Goal: Task Accomplishment & Management: Manage account settings

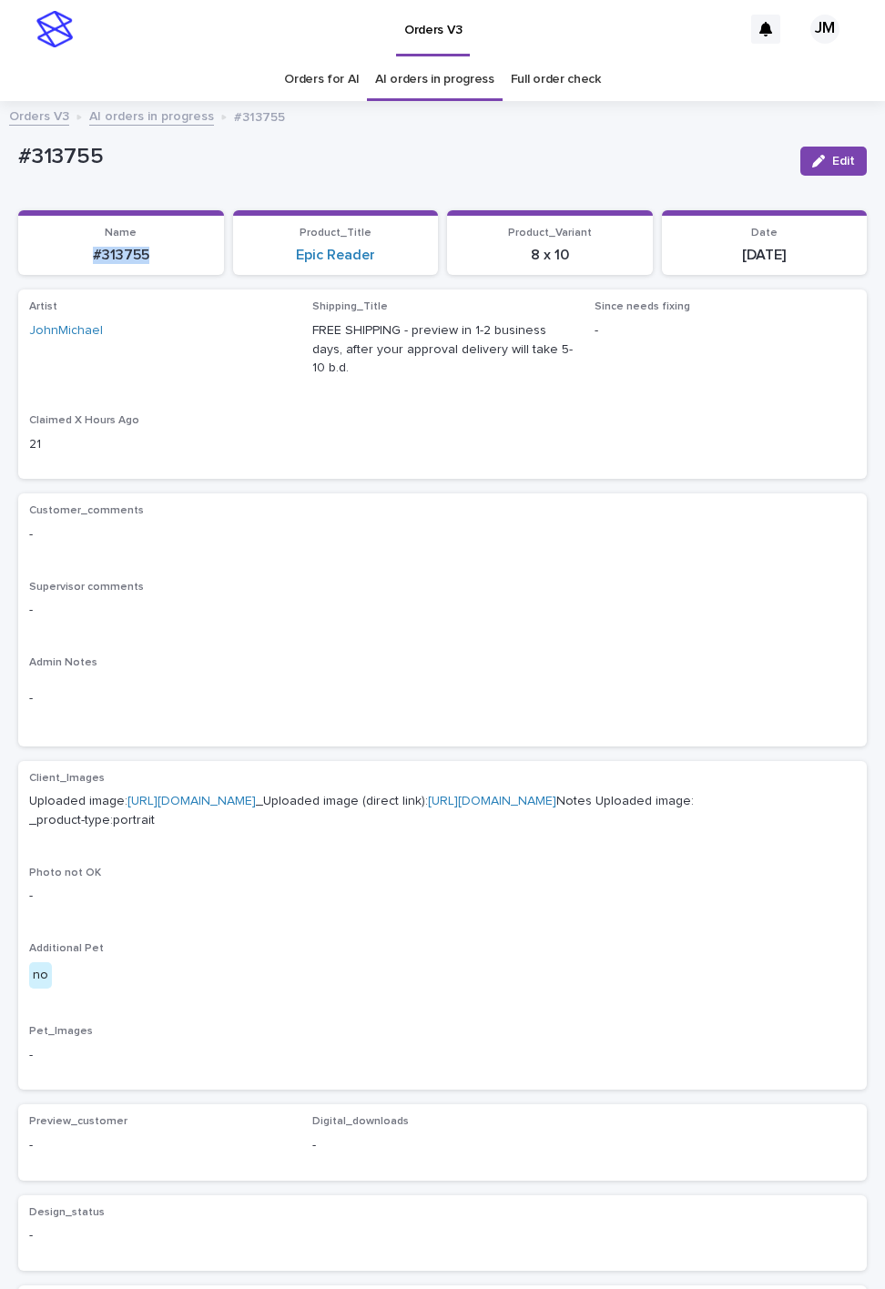
drag, startPoint x: 86, startPoint y: 247, endPoint x: 162, endPoint y: 257, distance: 77.1
click at [162, 257] on p "#313755" at bounding box center [121, 255] width 184 height 17
copy p "#313755"
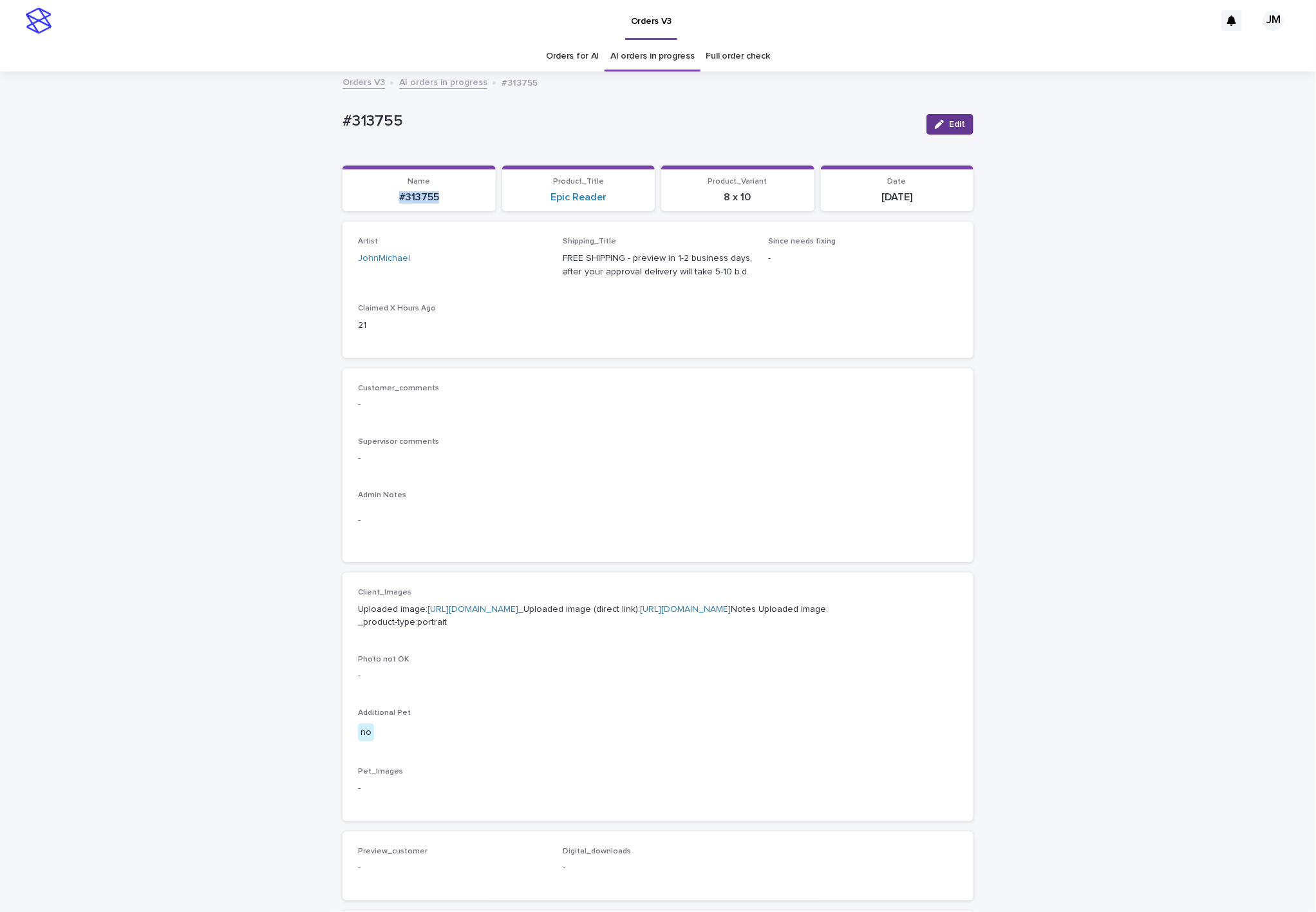
click at [625, 124] on div "button" at bounding box center [942, 124] width 14 height 9
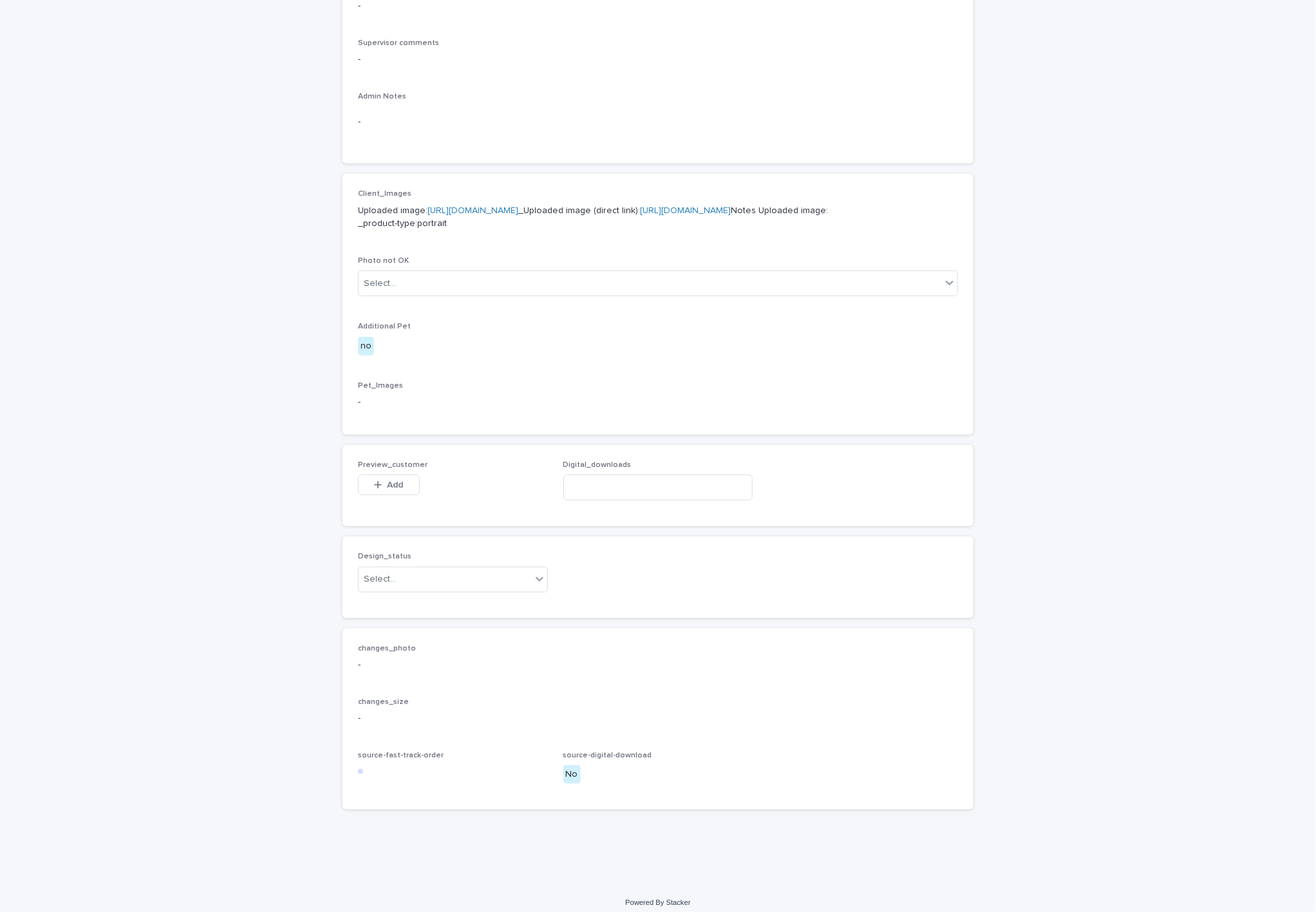
scroll to position [489, 0]
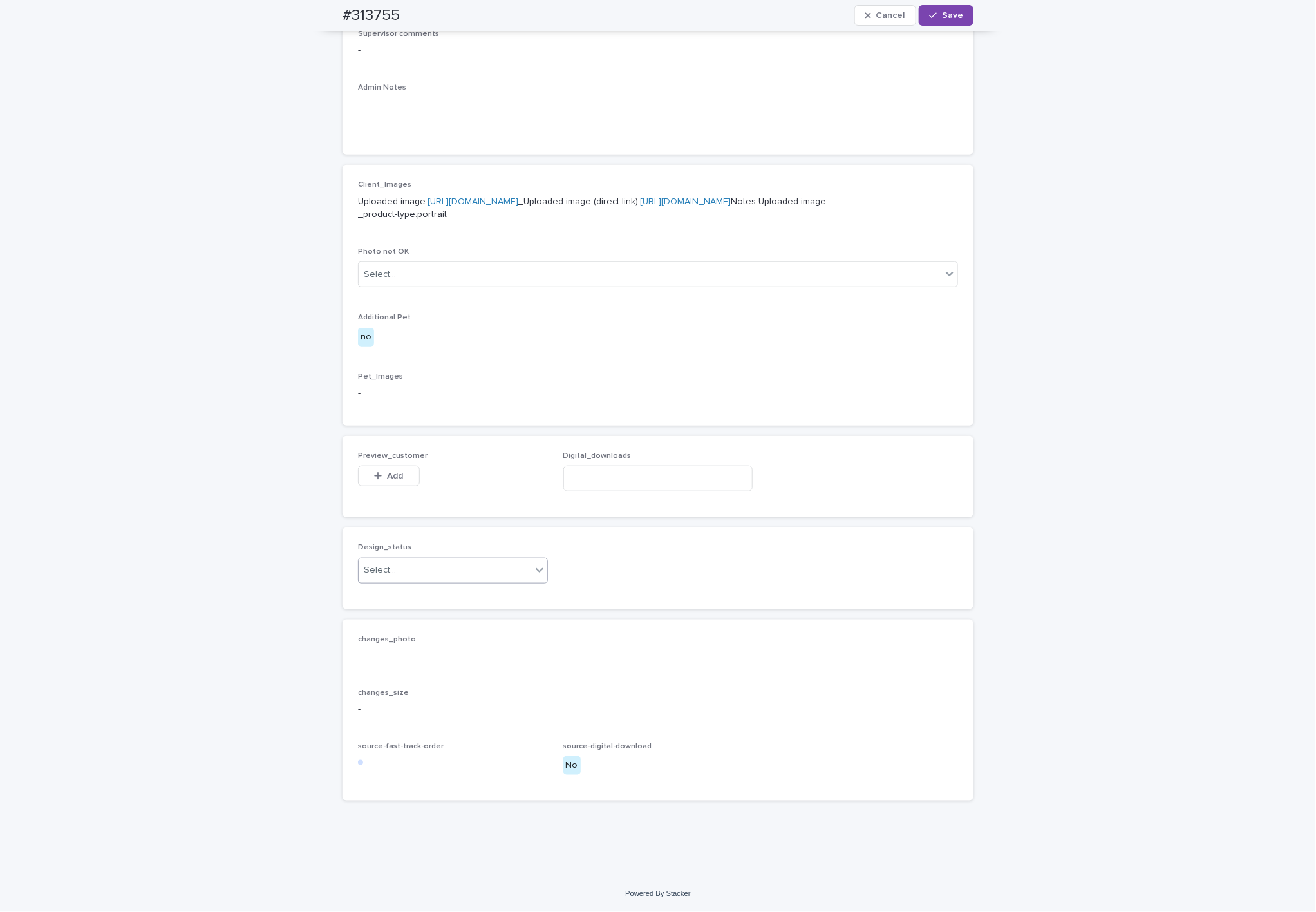
drag, startPoint x: 448, startPoint y: 559, endPoint x: 447, endPoint y: 570, distance: 11.0
click at [447, 560] on div "Select..." at bounding box center [445, 570] width 173 height 21
click at [435, 596] on div "Uploaded" at bounding box center [446, 596] width 189 height 23
click at [395, 471] on span "Add" at bounding box center [395, 475] width 16 height 9
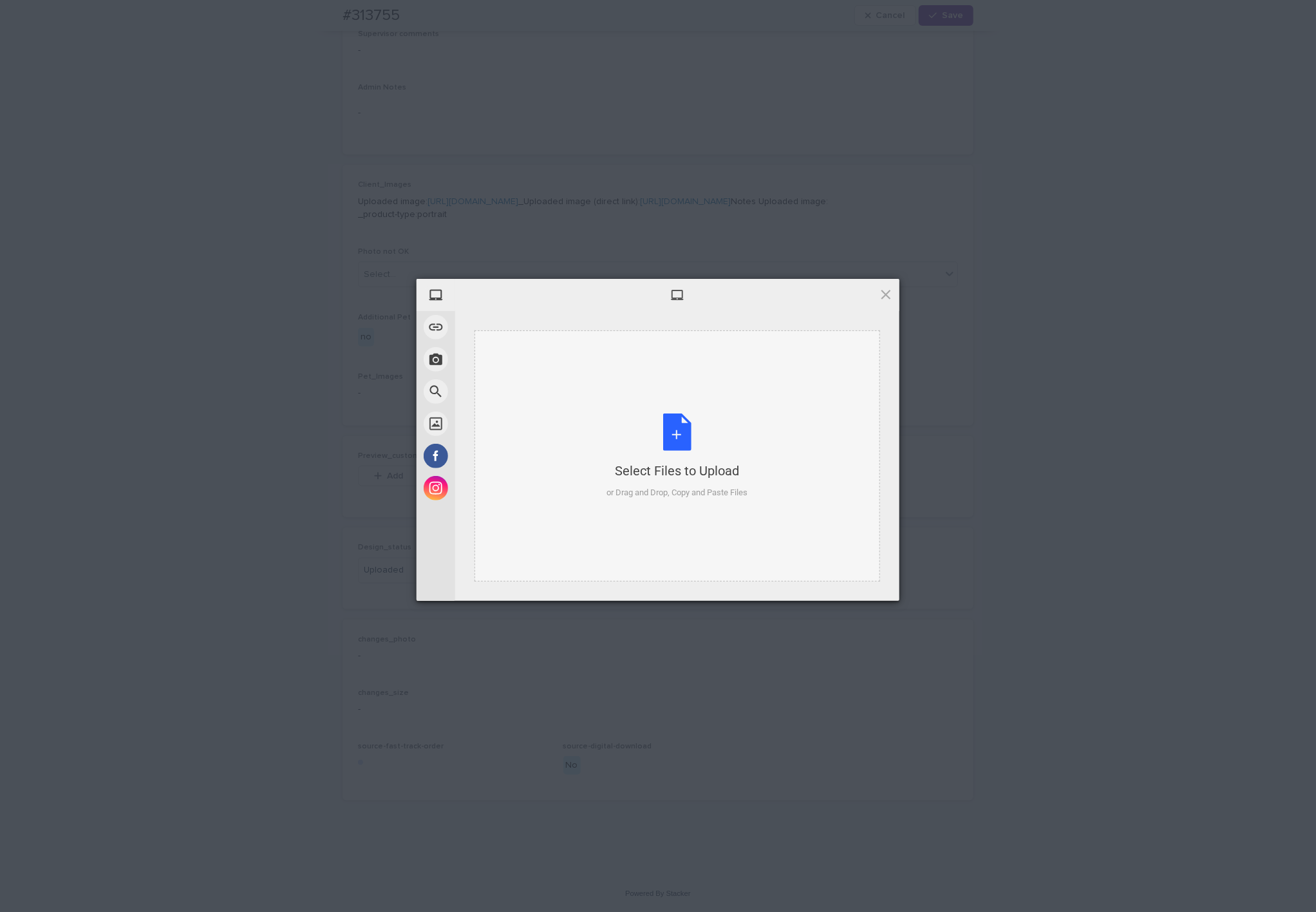
click at [625, 429] on div "Select Files to Upload or Drag and Drop, Copy and Paste Files" at bounding box center [677, 456] width 141 height 86
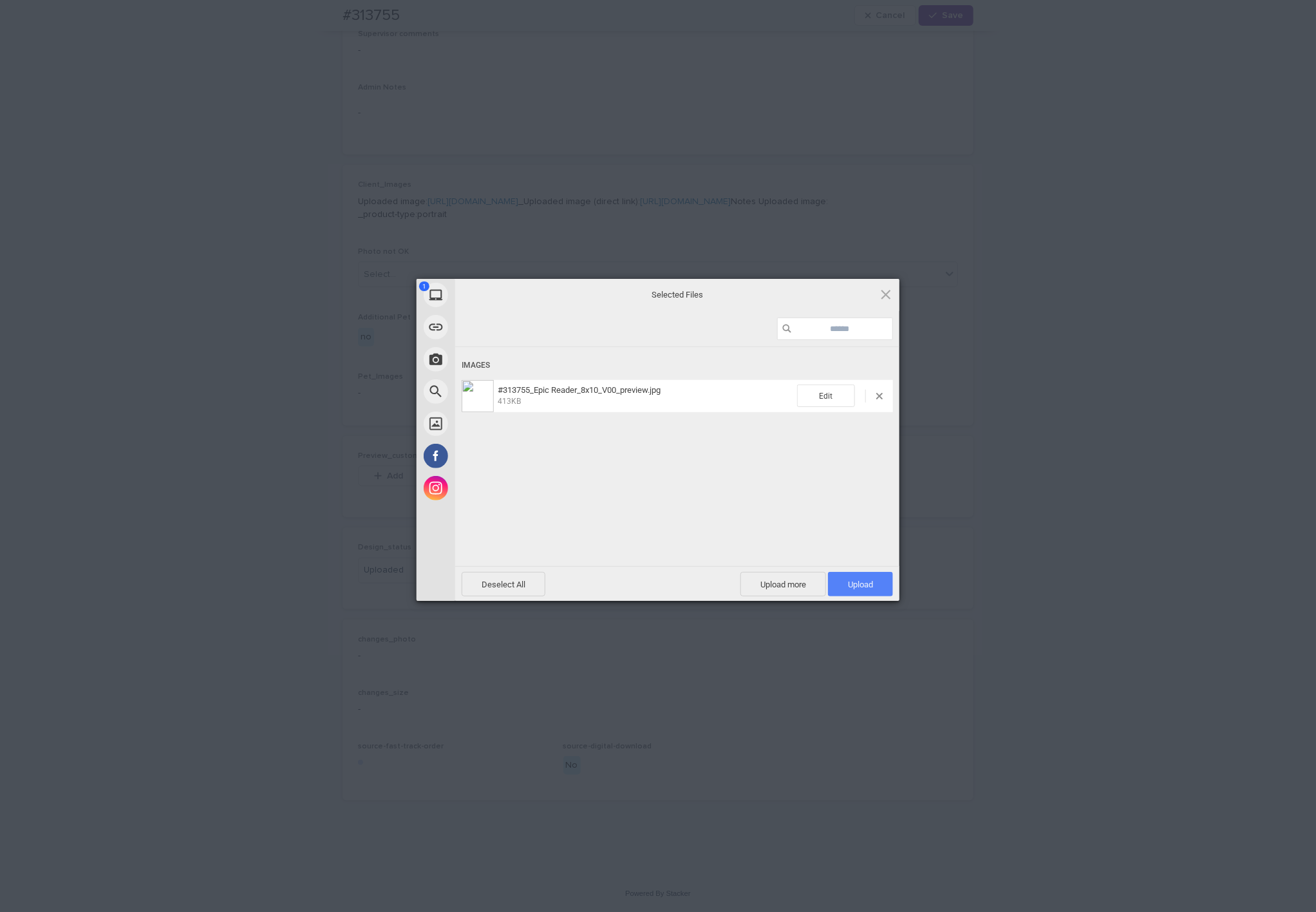
drag, startPoint x: 858, startPoint y: 582, endPoint x: 848, endPoint y: 584, distance: 10.2
click at [625, 582] on span "Upload 1" at bounding box center [861, 584] width 25 height 10
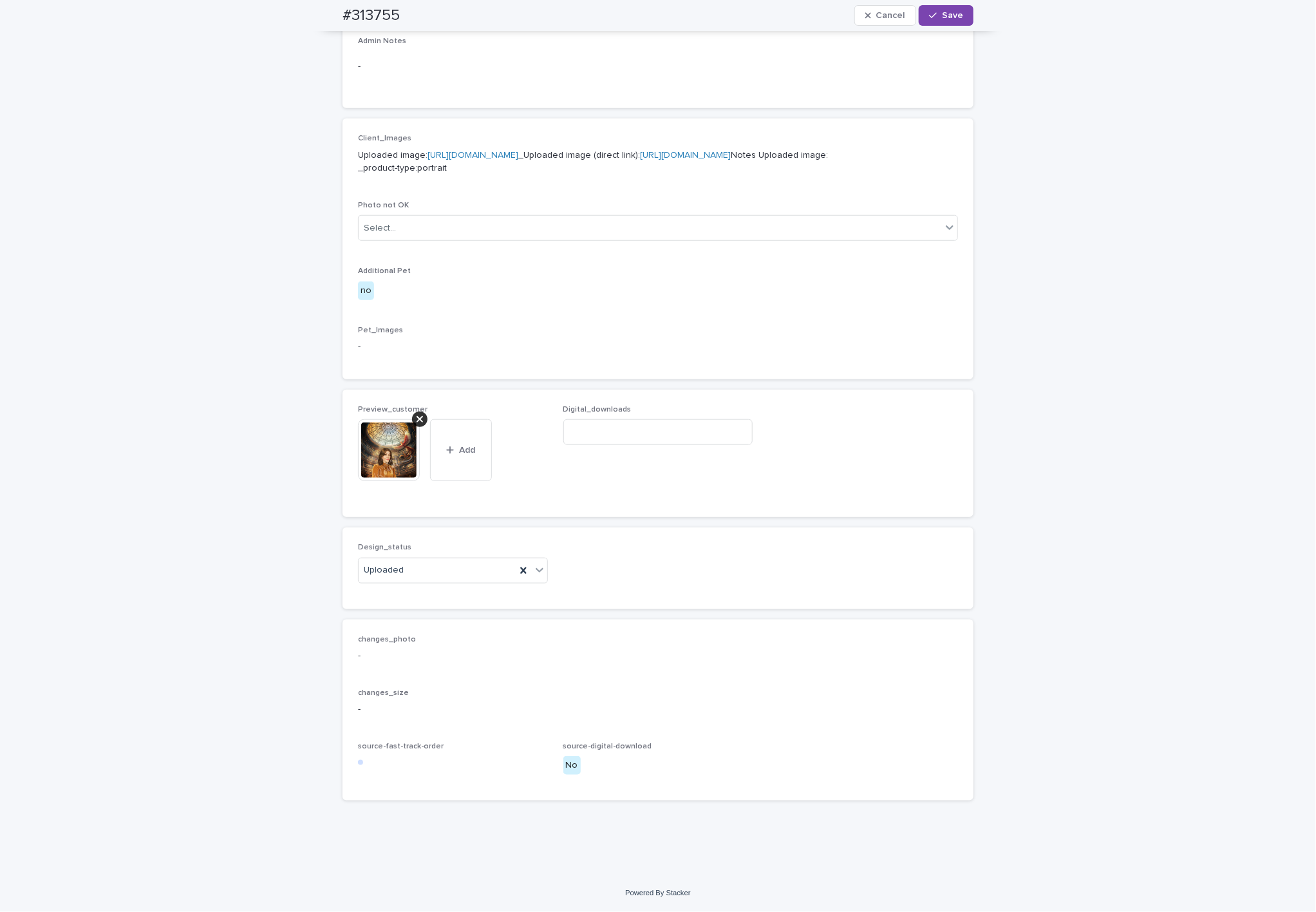
scroll to position [512, 0]
drag, startPoint x: 943, startPoint y: 20, endPoint x: 924, endPoint y: 22, distance: 19.1
click at [625, 19] on button "Save" at bounding box center [945, 15] width 54 height 21
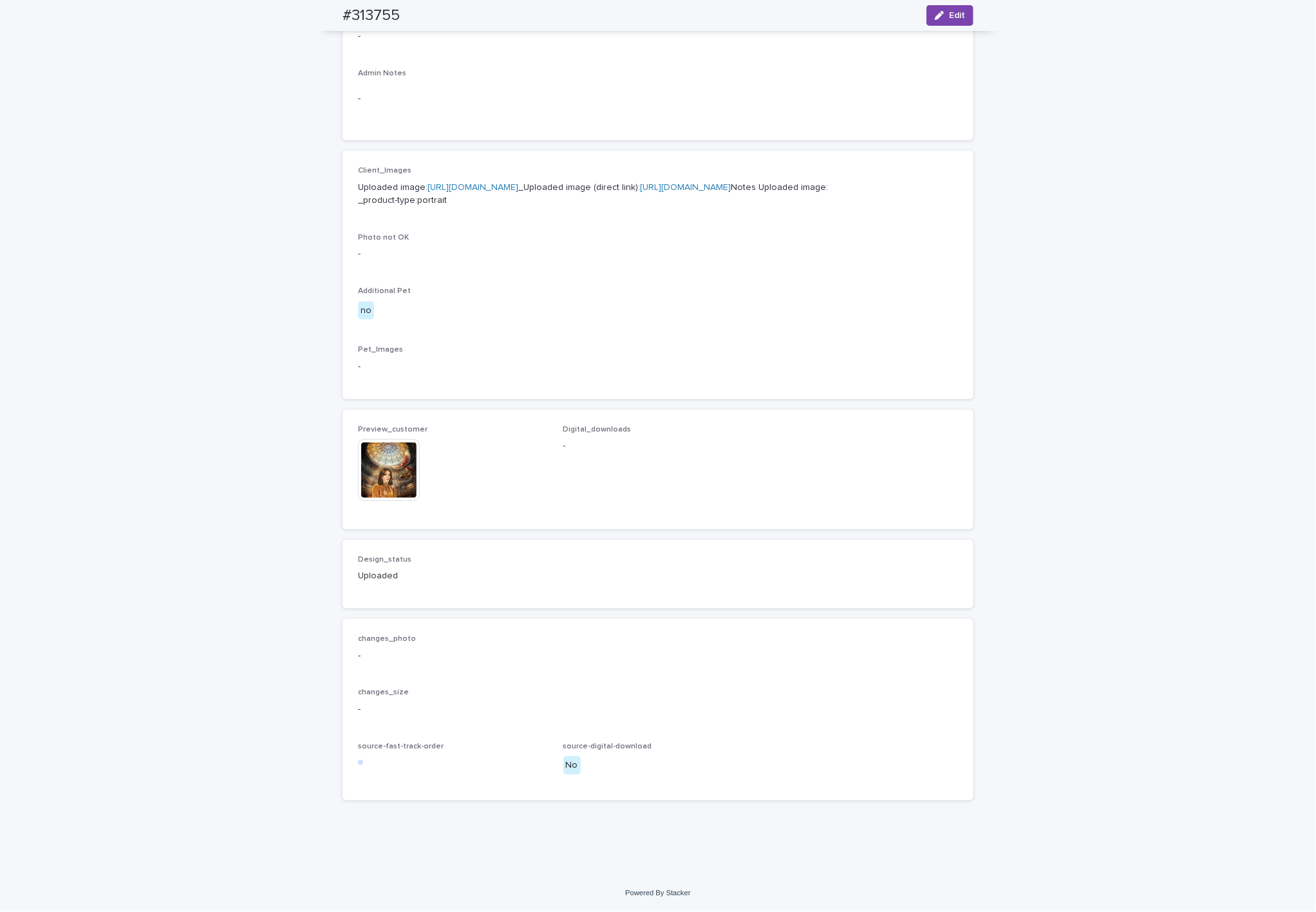
scroll to position [495, 0]
drag, startPoint x: 328, startPoint y: 16, endPoint x: 400, endPoint y: 18, distance: 72.0
click at [400, 18] on div "#313755 Edit" at bounding box center [658, 16] width 693 height 31
copy h2 "#313755"
click at [392, 471] on img at bounding box center [388, 470] width 62 height 62
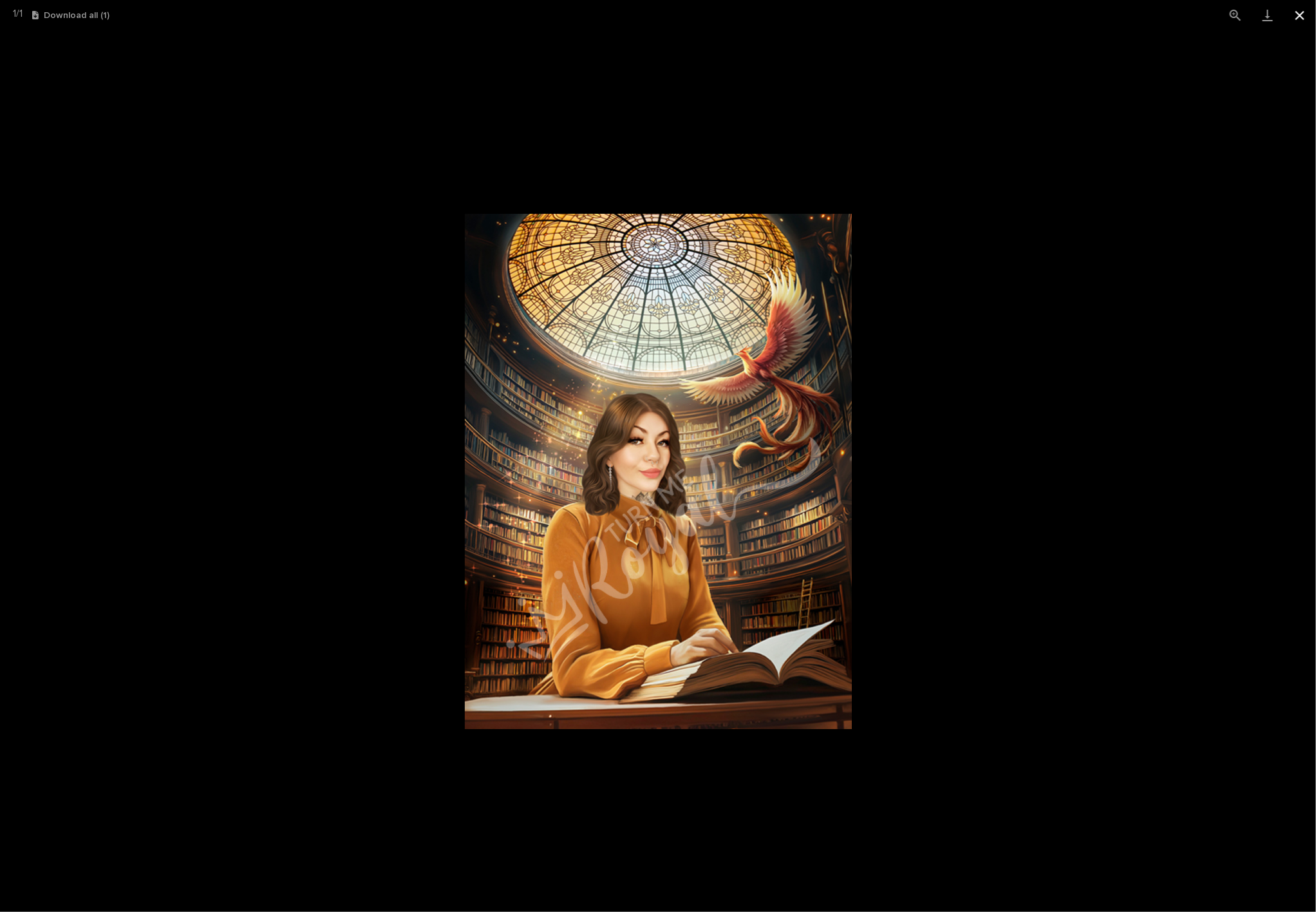
click at [625, 11] on button "Close gallery" at bounding box center [1300, 15] width 33 height 30
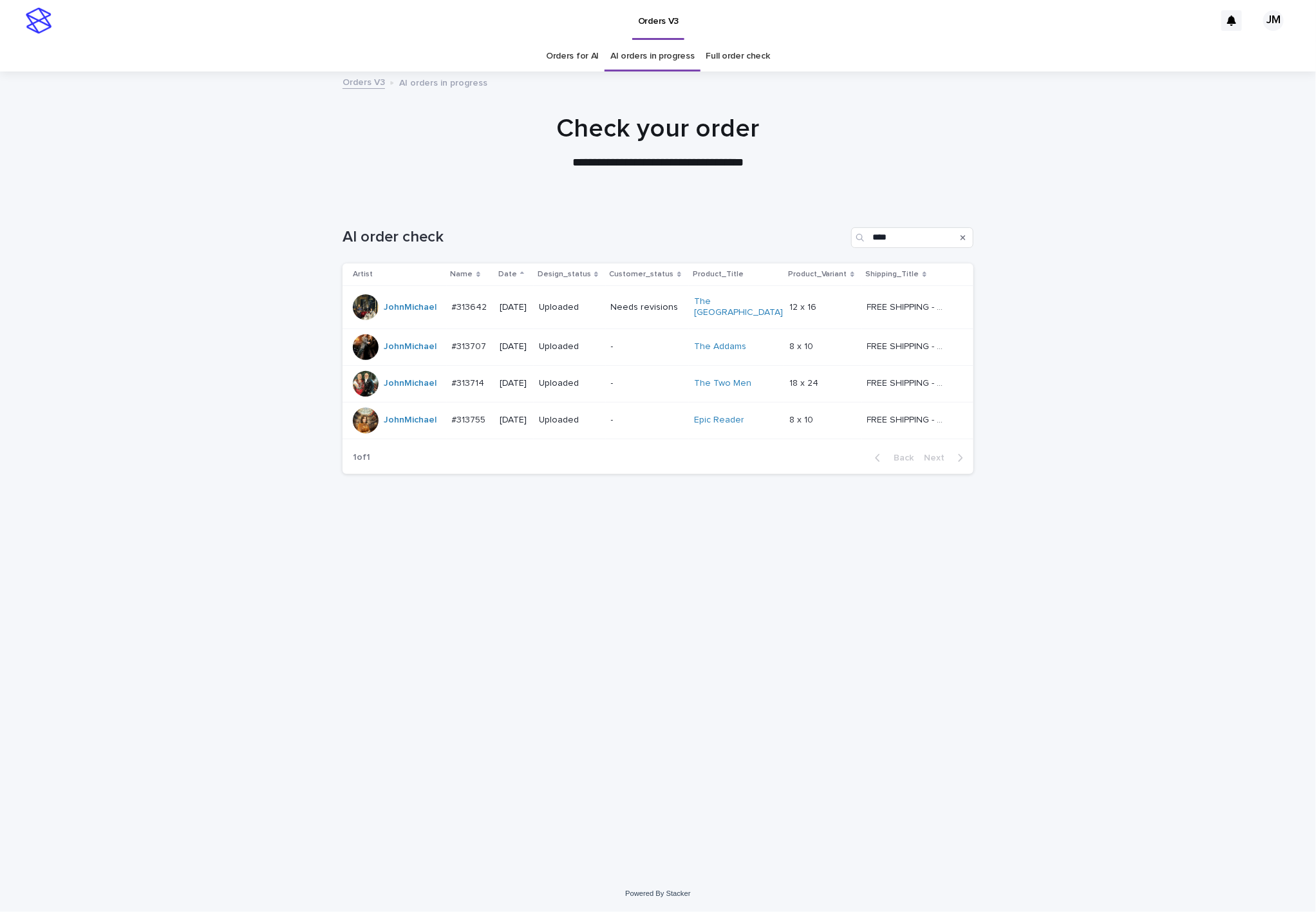
click at [581, 57] on link "Orders for AI" at bounding box center [572, 56] width 53 height 30
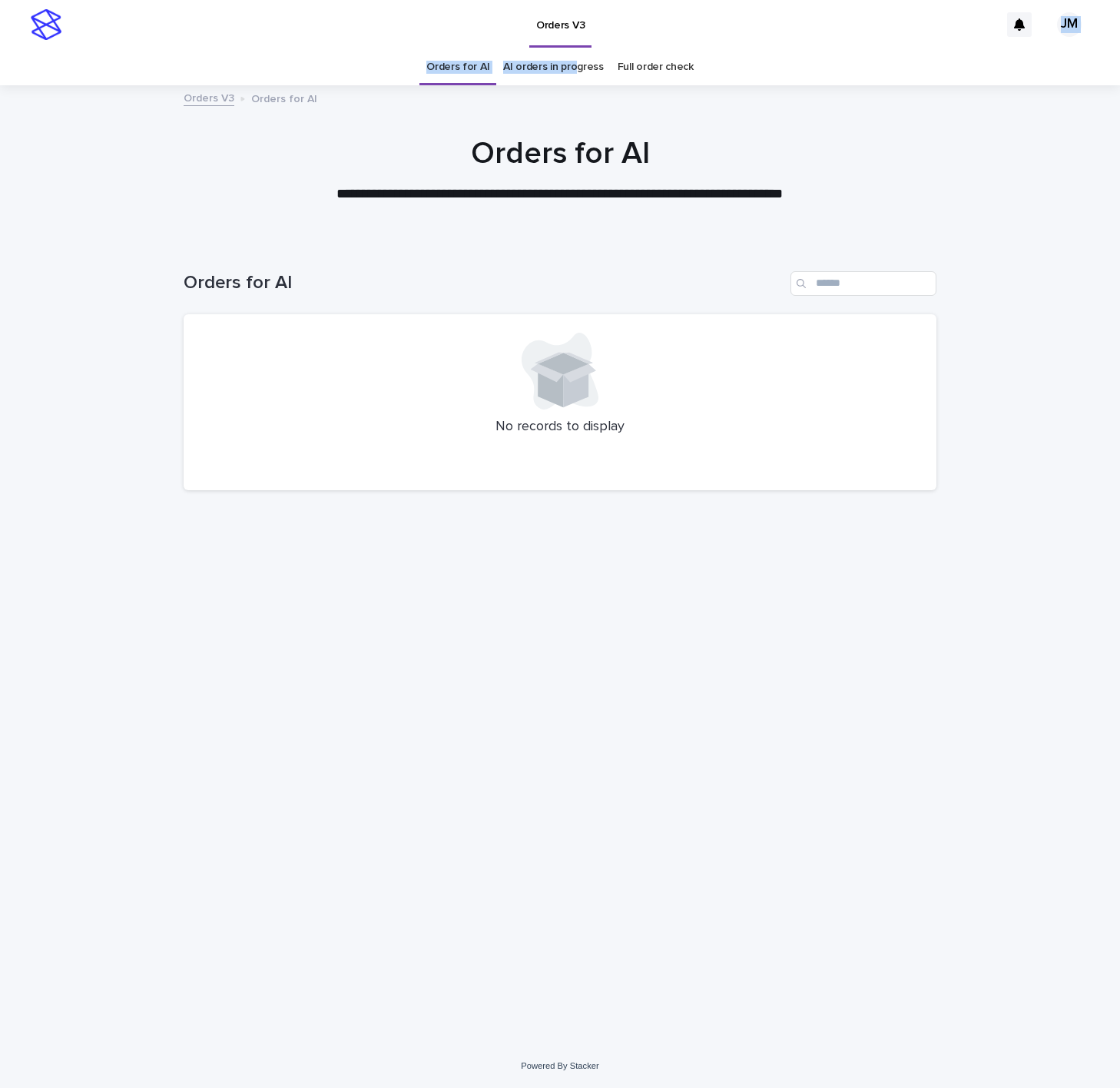
drag, startPoint x: 704, startPoint y: 26, endPoint x: 584, endPoint y: 38, distance: 120.6
click at [575, 53] on div "Orders V3 JM Orders for AI AI orders in progress Full order check" at bounding box center [560, 42] width 1120 height 85
drag, startPoint x: 322, startPoint y: 39, endPoint x: 150, endPoint y: 57, distance: 172.9
click at [150, 57] on div "Orders V3 JM Orders for AI AI orders in progress Full order check" at bounding box center [560, 42] width 1120 height 85
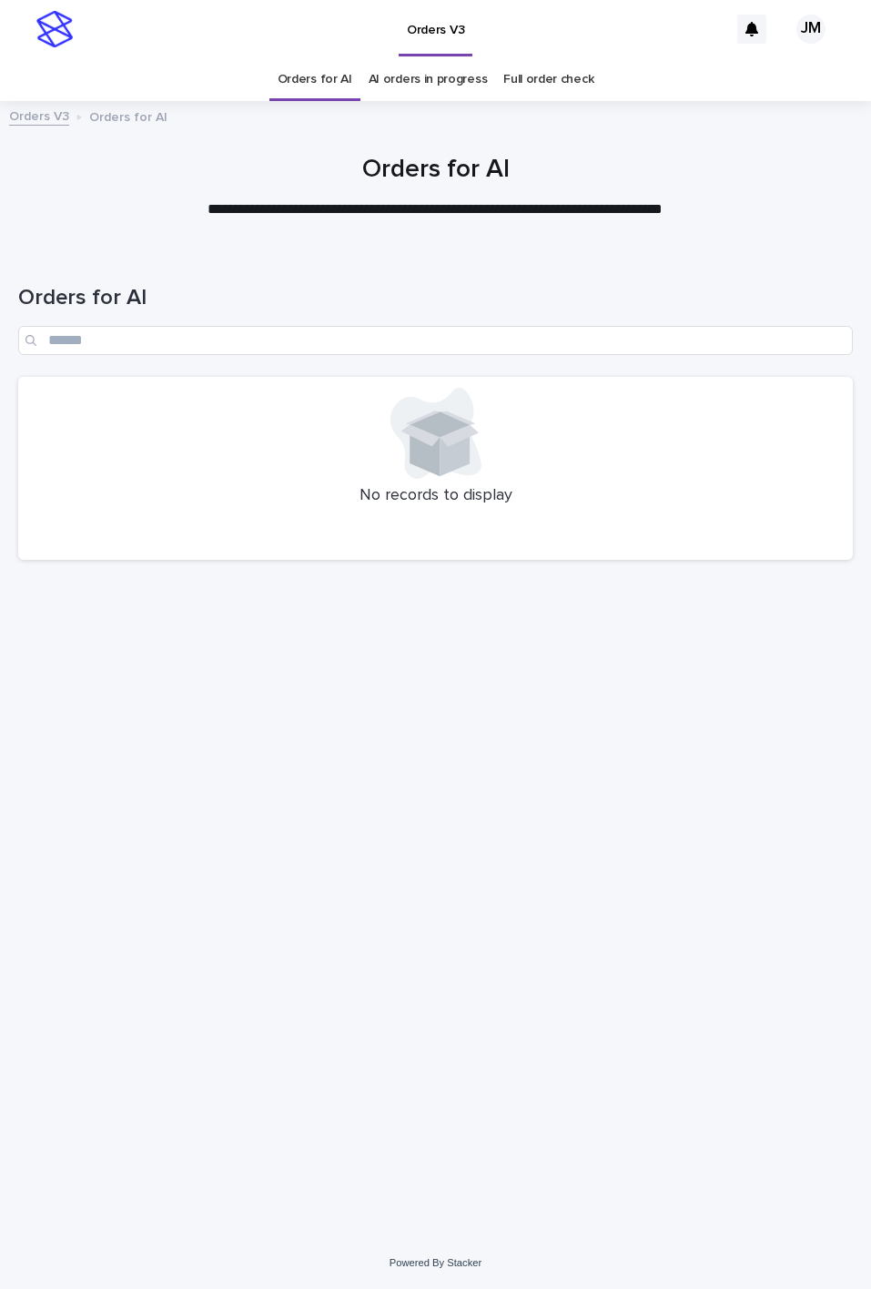
click at [320, 219] on p "**********" at bounding box center [436, 209] width 728 height 21
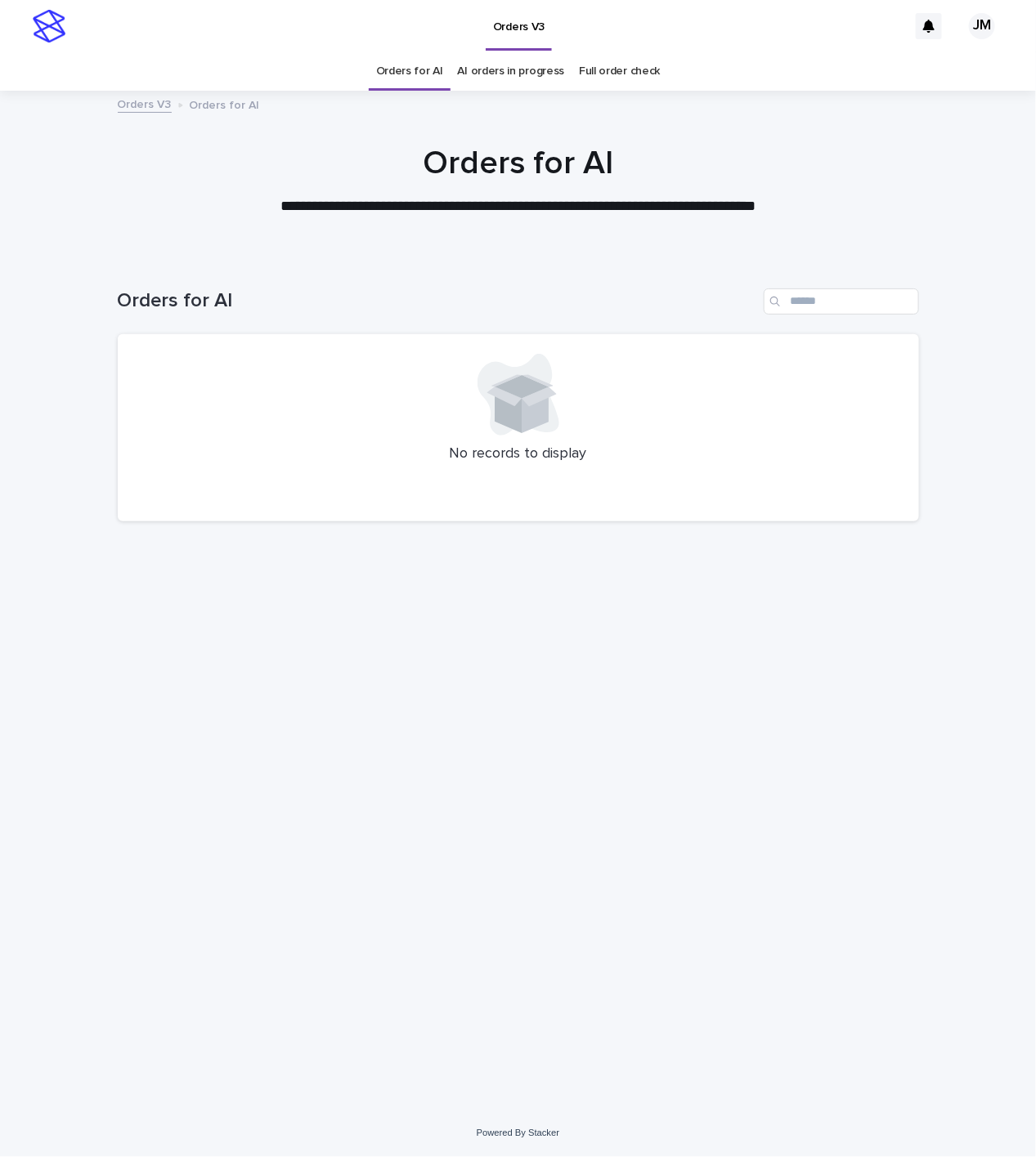
click at [498, 67] on link "AI orders in progress" at bounding box center [511, 71] width 107 height 39
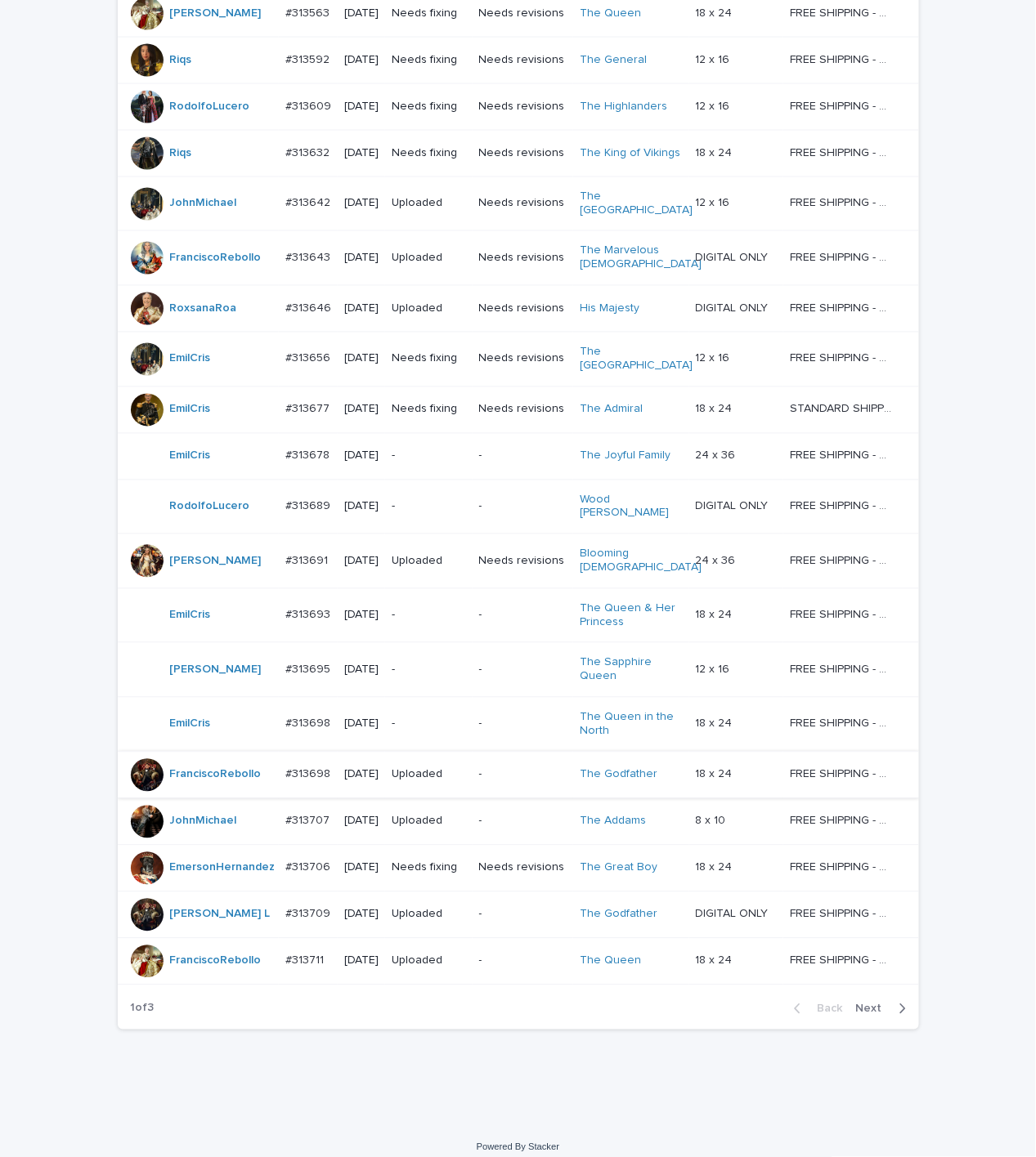
scroll to position [949, 0]
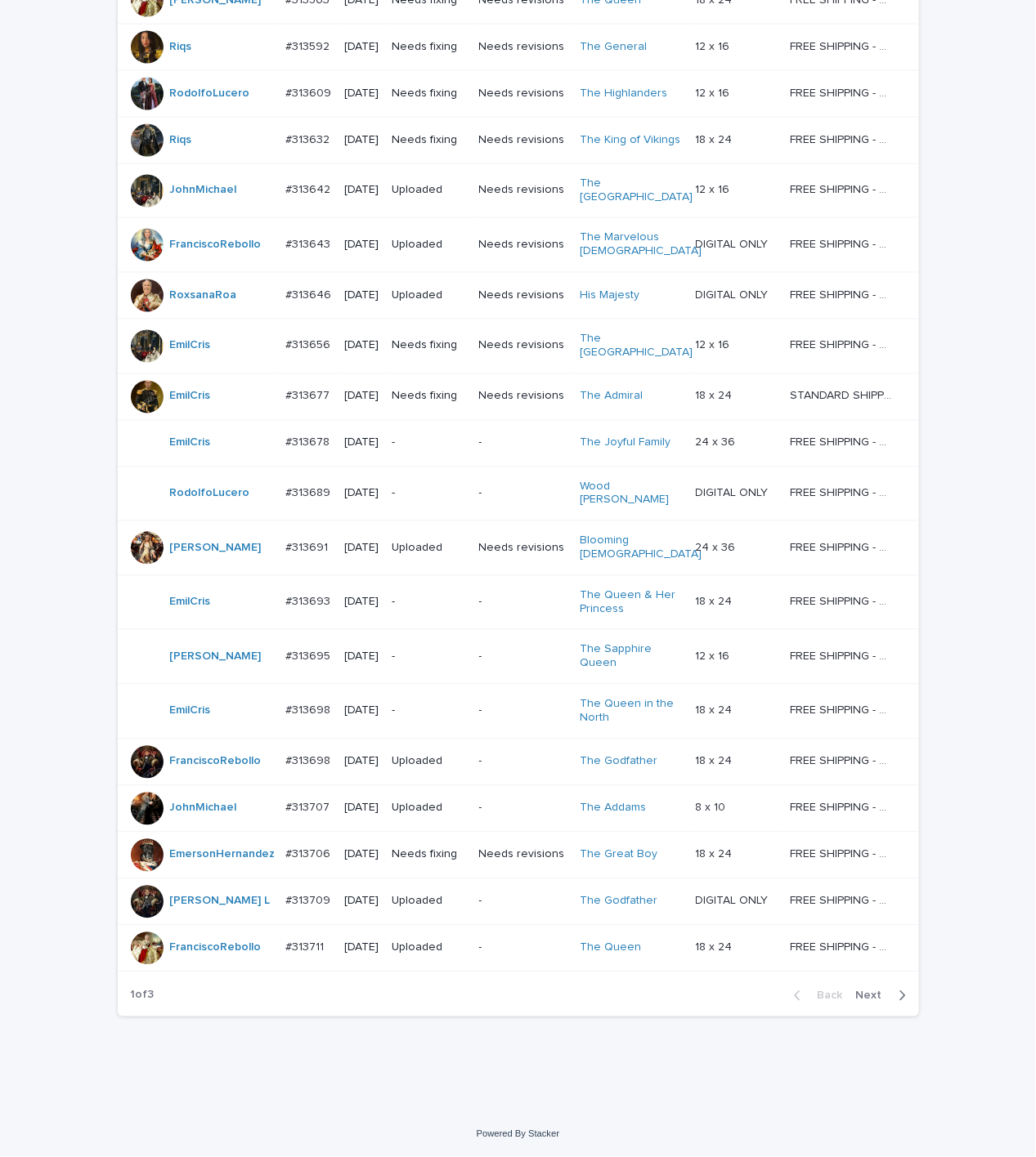
click at [882, 998] on button "Next" at bounding box center [883, 996] width 69 height 14
click at [891, 998] on div "button" at bounding box center [898, 996] width 13 height 14
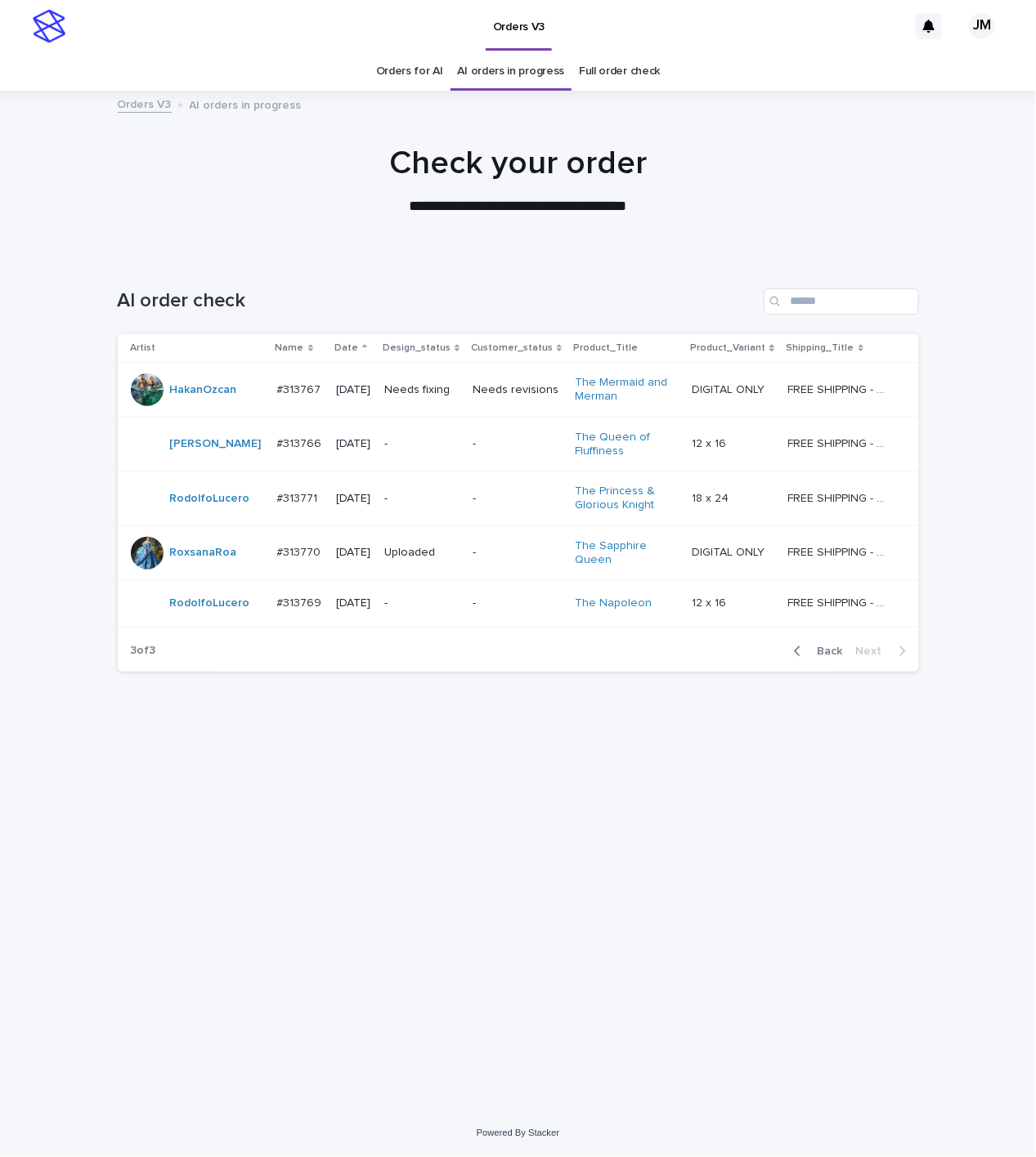
click at [481, 617] on div "-" at bounding box center [516, 603] width 89 height 27
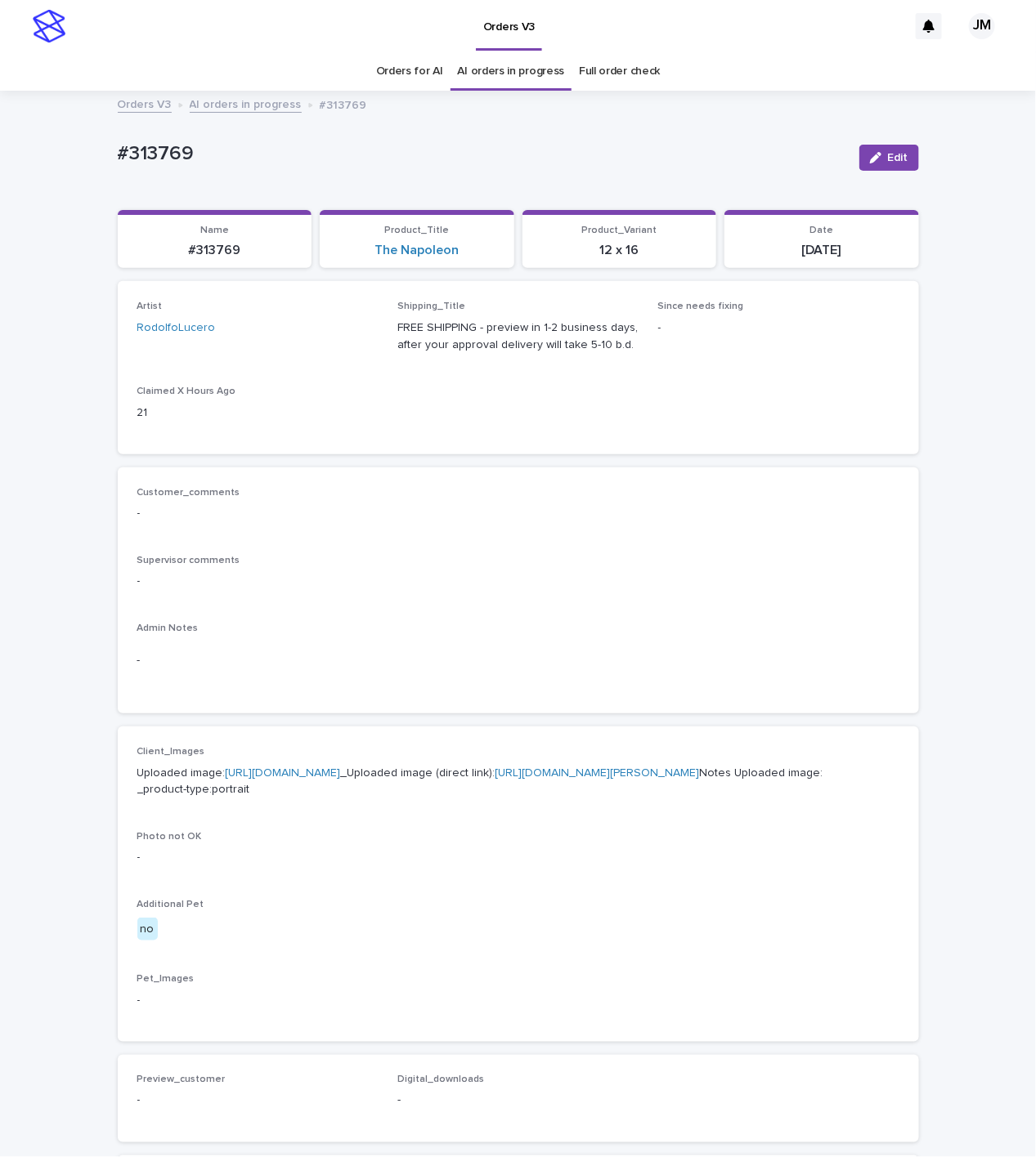
click at [390, 77] on link "Orders for AI" at bounding box center [409, 71] width 67 height 39
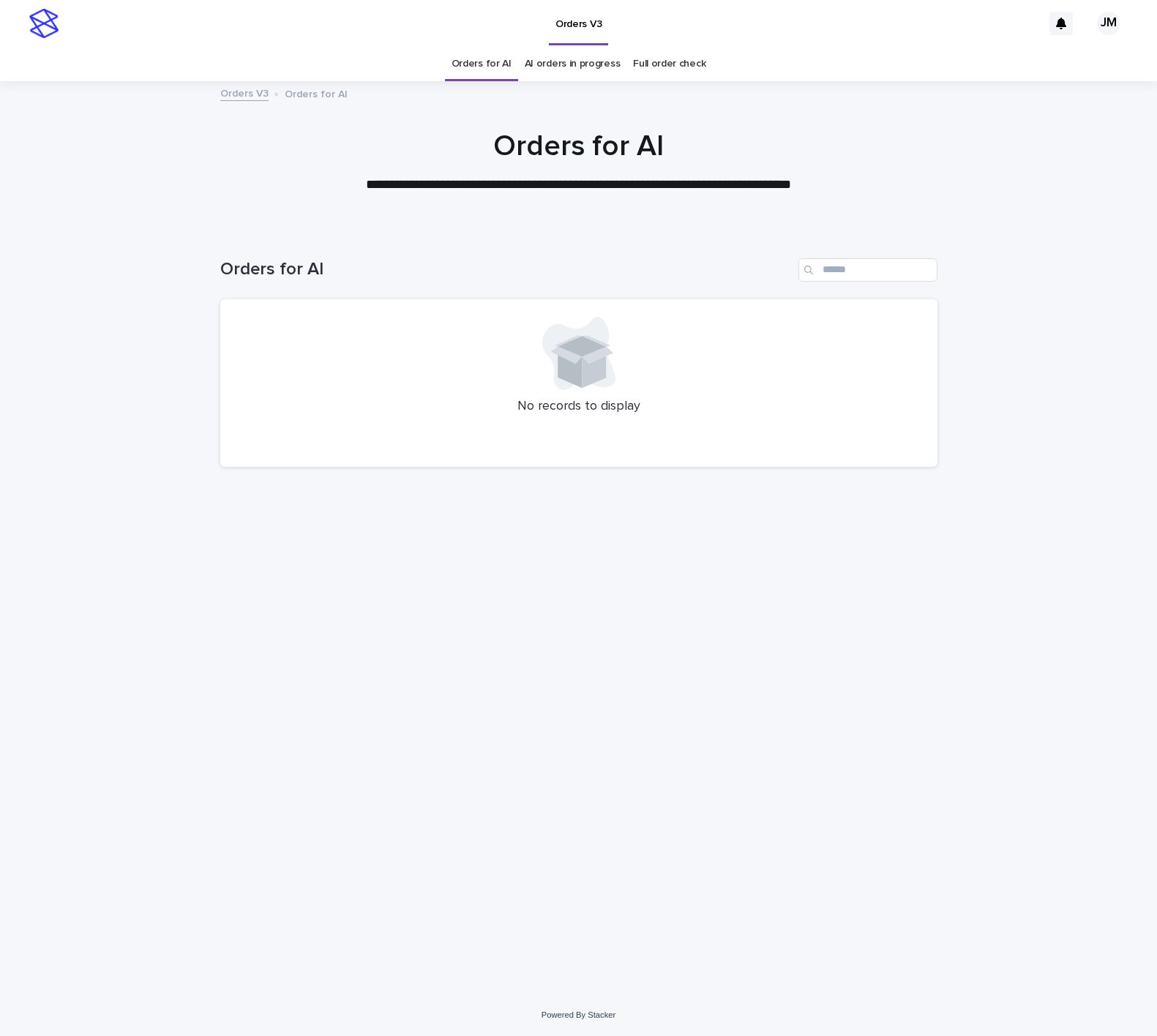
click at [79, 767] on div "Loading... Saving… Loading... Saving… Orders for AI No records to display" at bounding box center [578, 612] width 1157 height 765
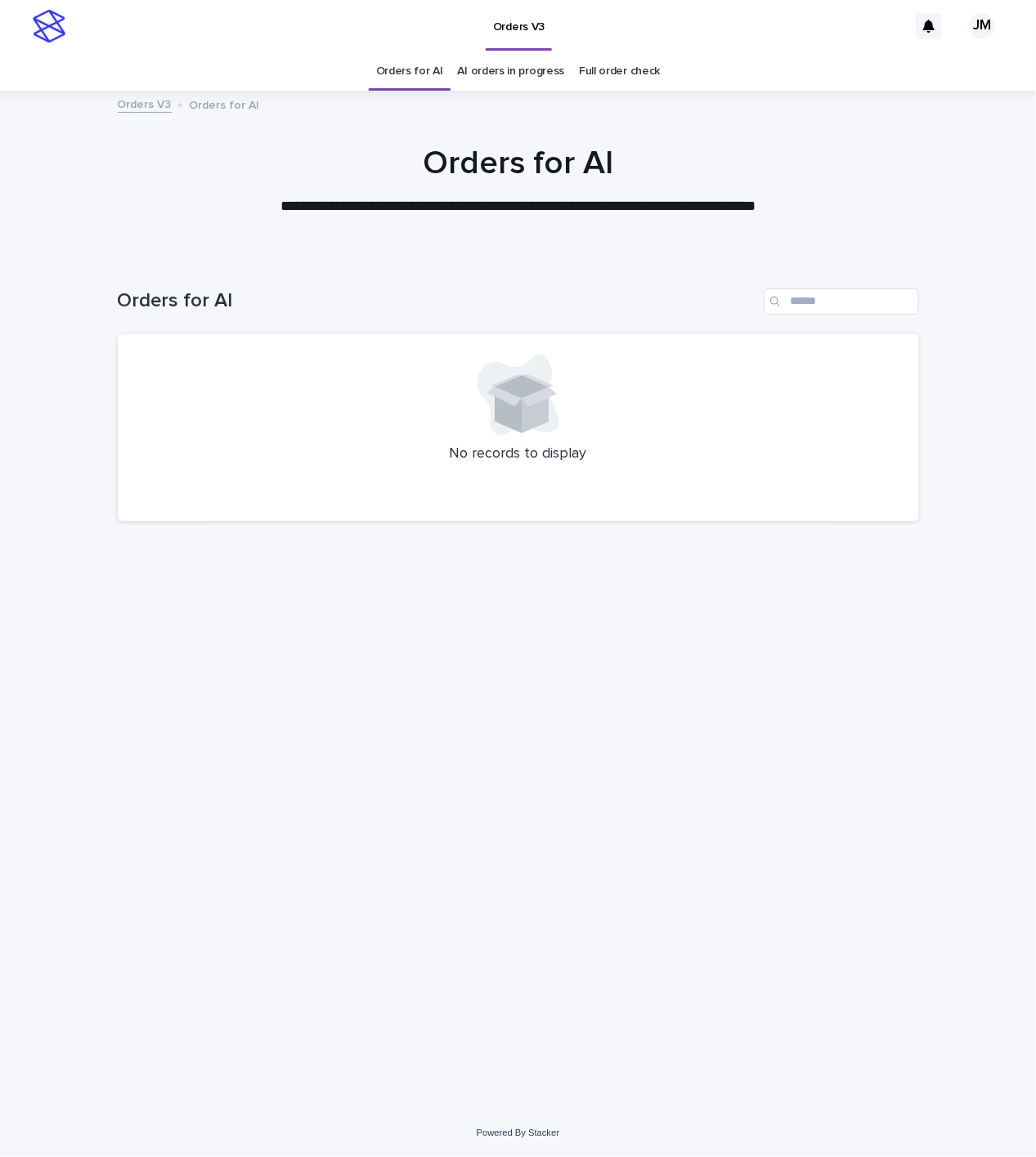
click at [899, 338] on div "No records to display" at bounding box center [518, 427] width 801 height 188
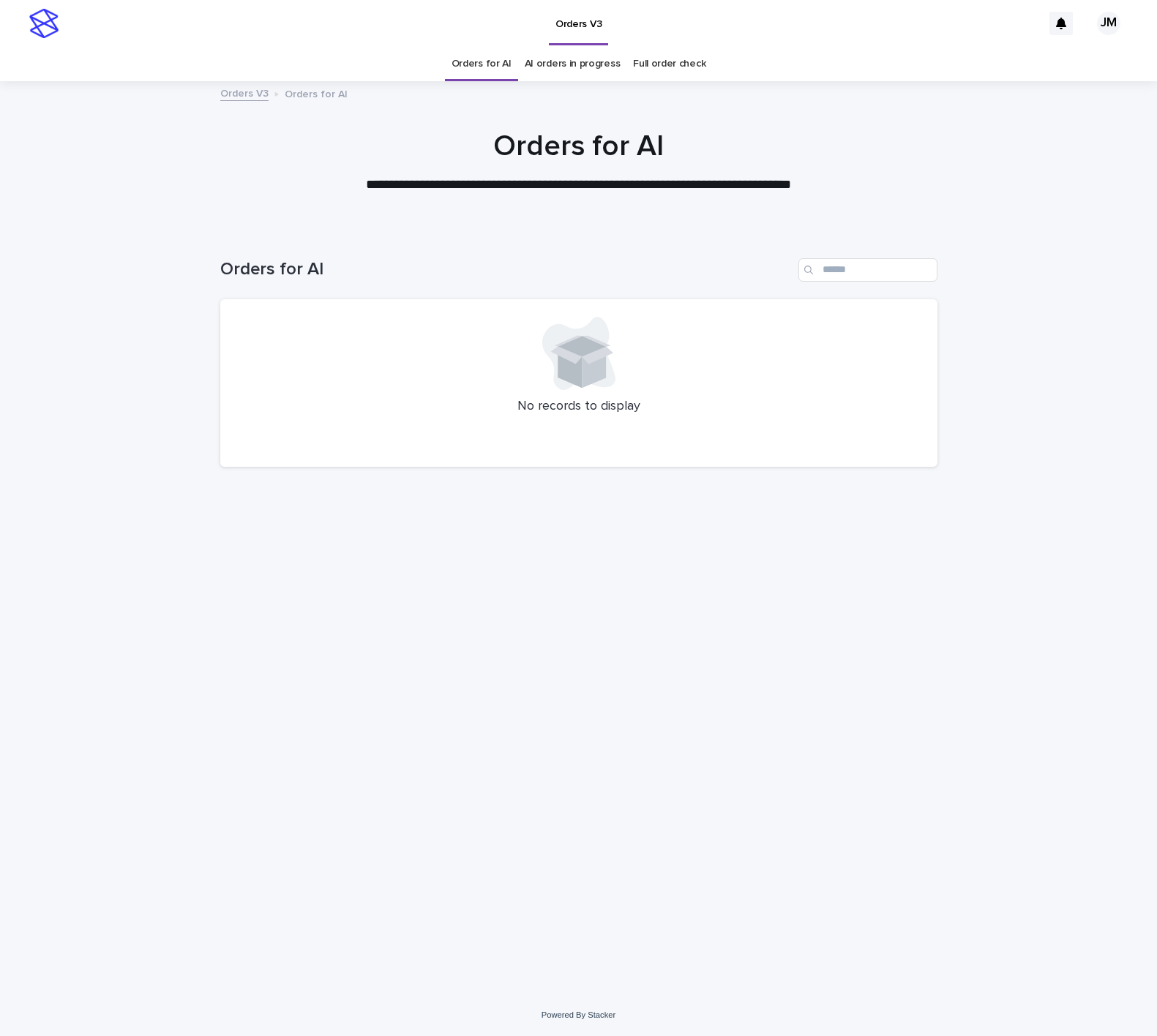
click at [88, 0] on html "**********" at bounding box center [578, 518] width 1157 height 1036
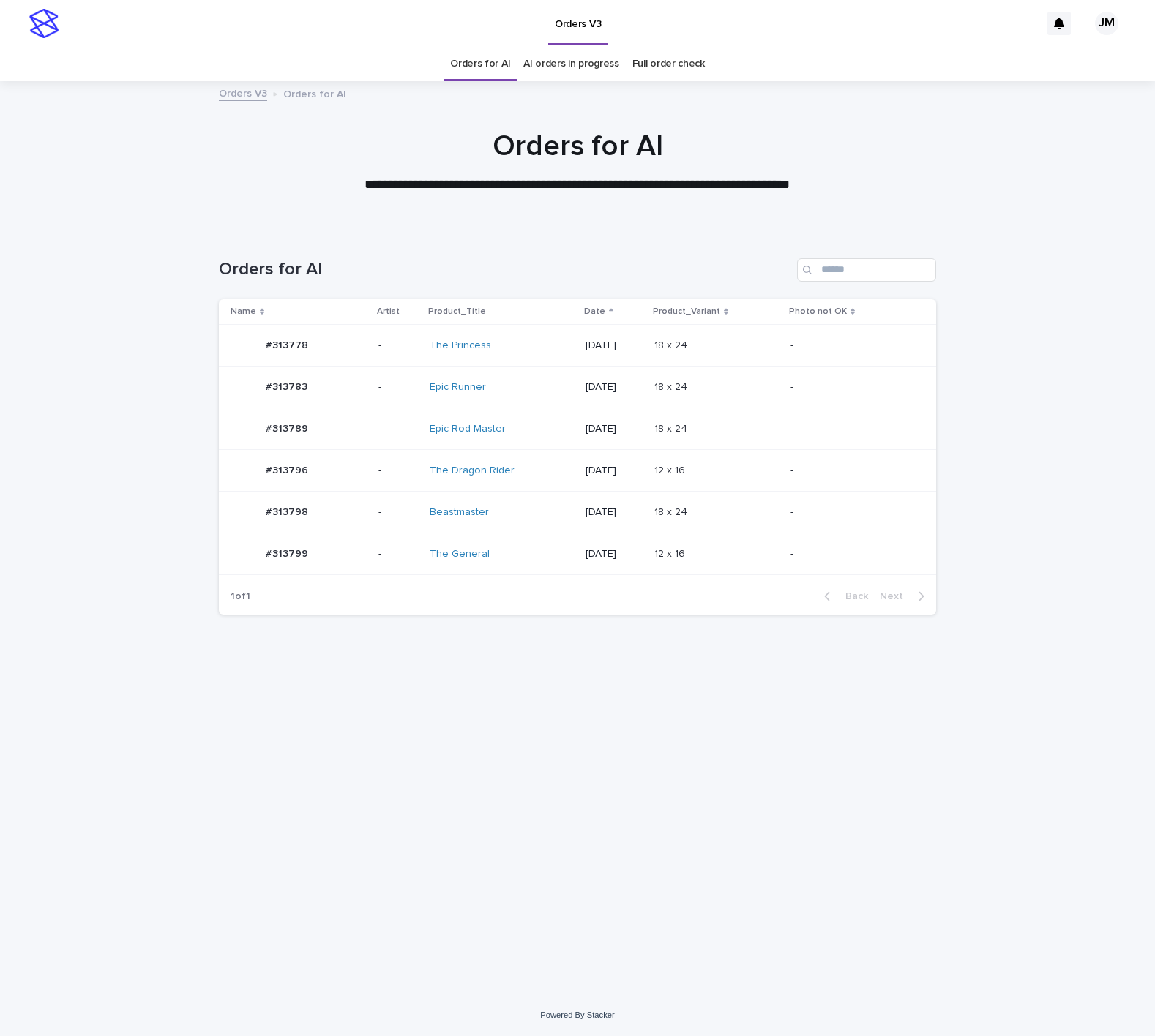
click at [521, 463] on div "The Dragon Rider" at bounding box center [501, 471] width 144 height 24
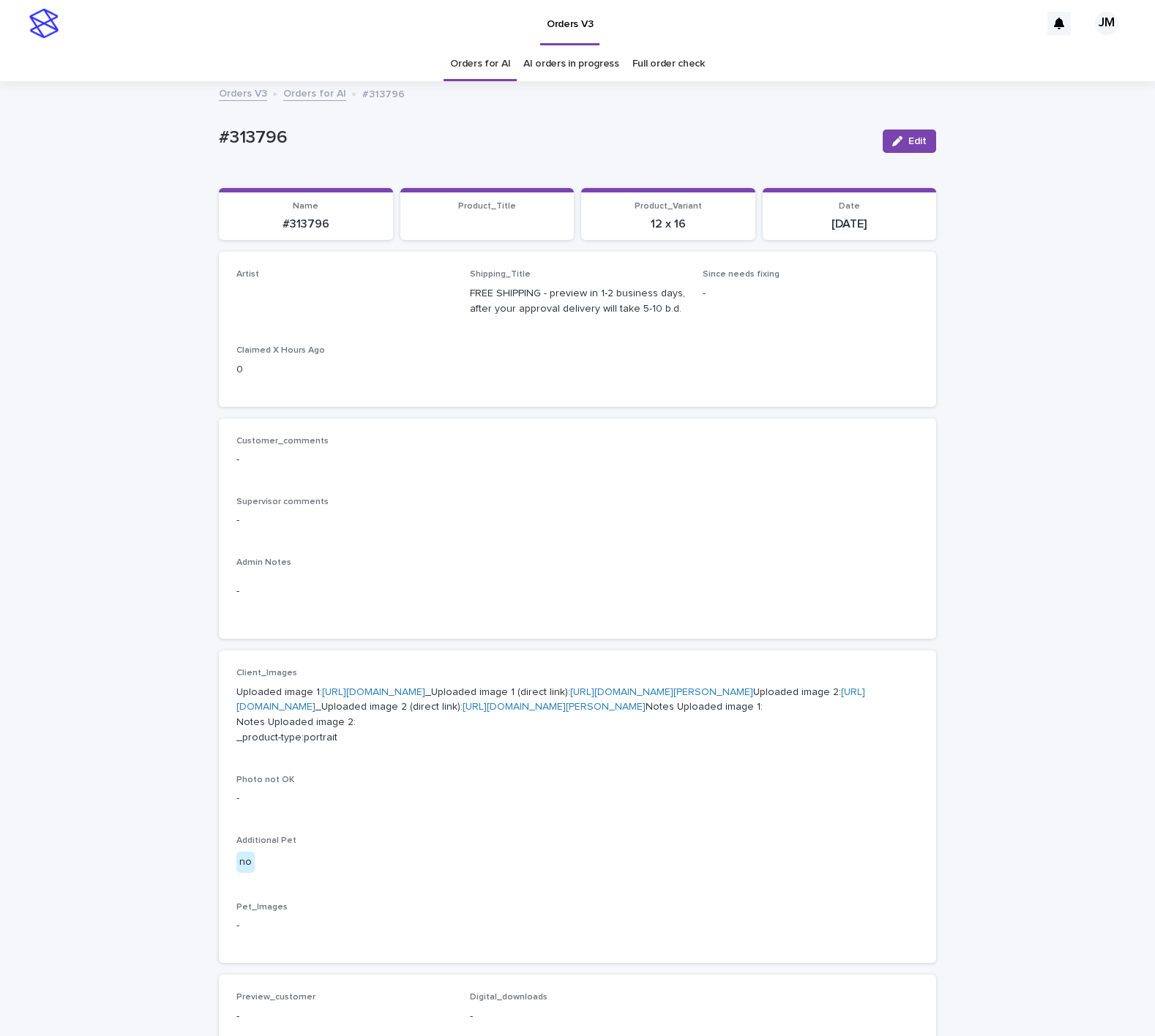
drag, startPoint x: 900, startPoint y: 134, endPoint x: 396, endPoint y: 326, distance: 539.3
click at [899, 134] on button "Edit" at bounding box center [909, 141] width 53 height 23
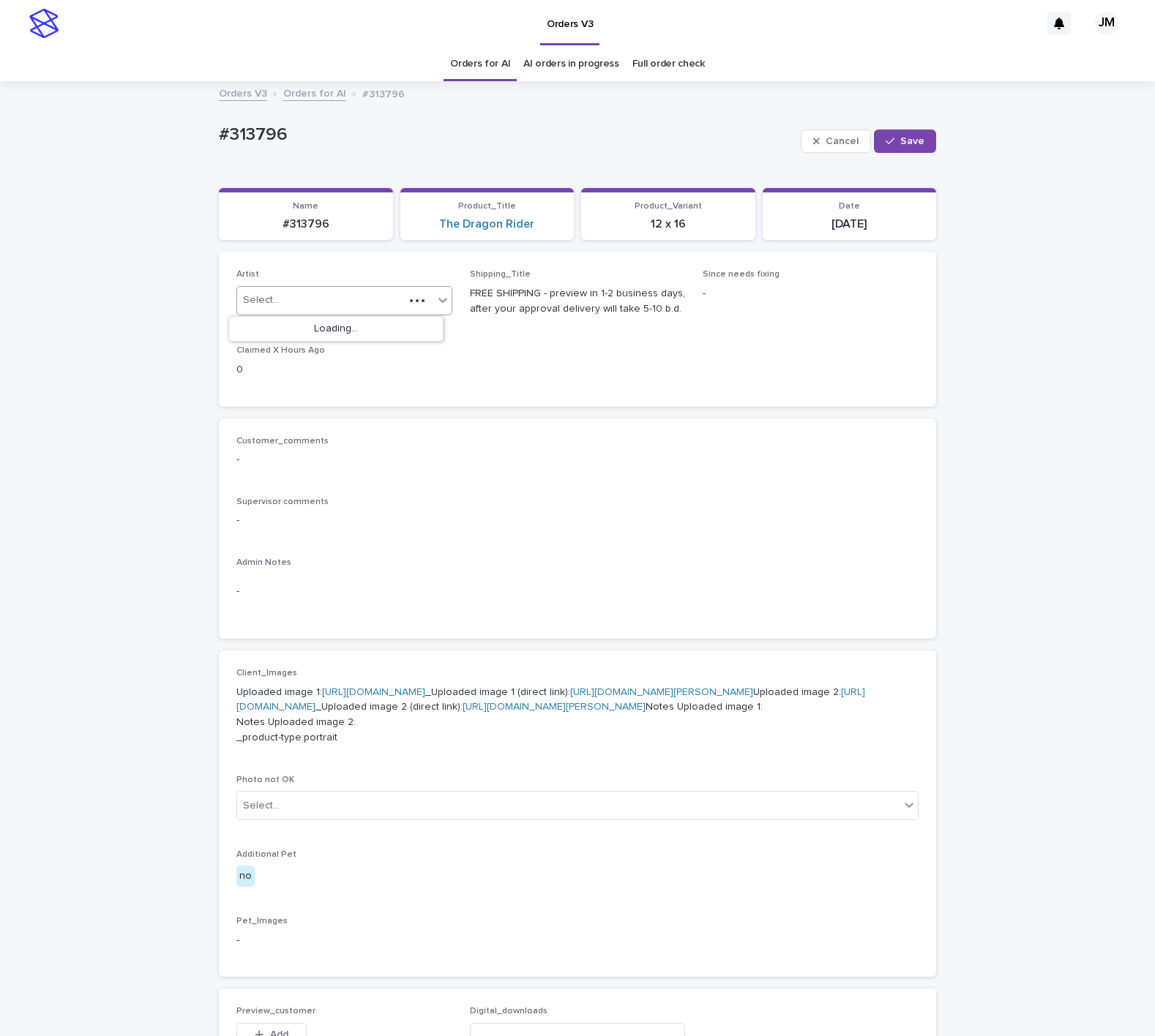
click at [304, 304] on div "Select..." at bounding box center [321, 301] width 167 height 24
type input "******"
click at [303, 325] on div "JohnMichael" at bounding box center [336, 330] width 215 height 26
drag, startPoint x: 904, startPoint y: 139, endPoint x: 1141, endPoint y: 149, distance: 237.2
click at [904, 143] on span "Save" at bounding box center [912, 141] width 24 height 10
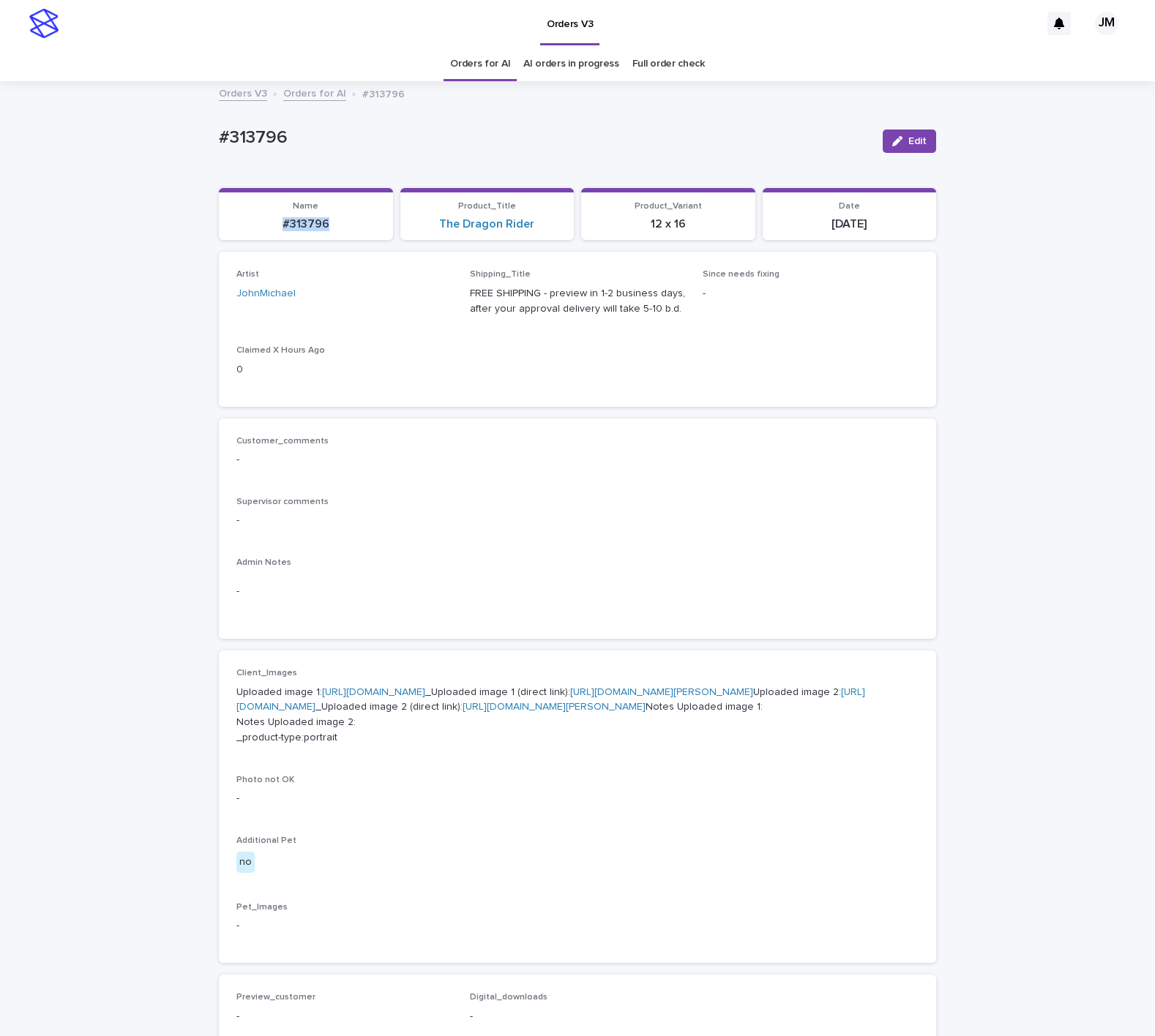
drag, startPoint x: 314, startPoint y: 224, endPoint x: 262, endPoint y: 225, distance: 52.0
click at [262, 225] on p "#313796" at bounding box center [305, 223] width 157 height 14
copy p "#313796"
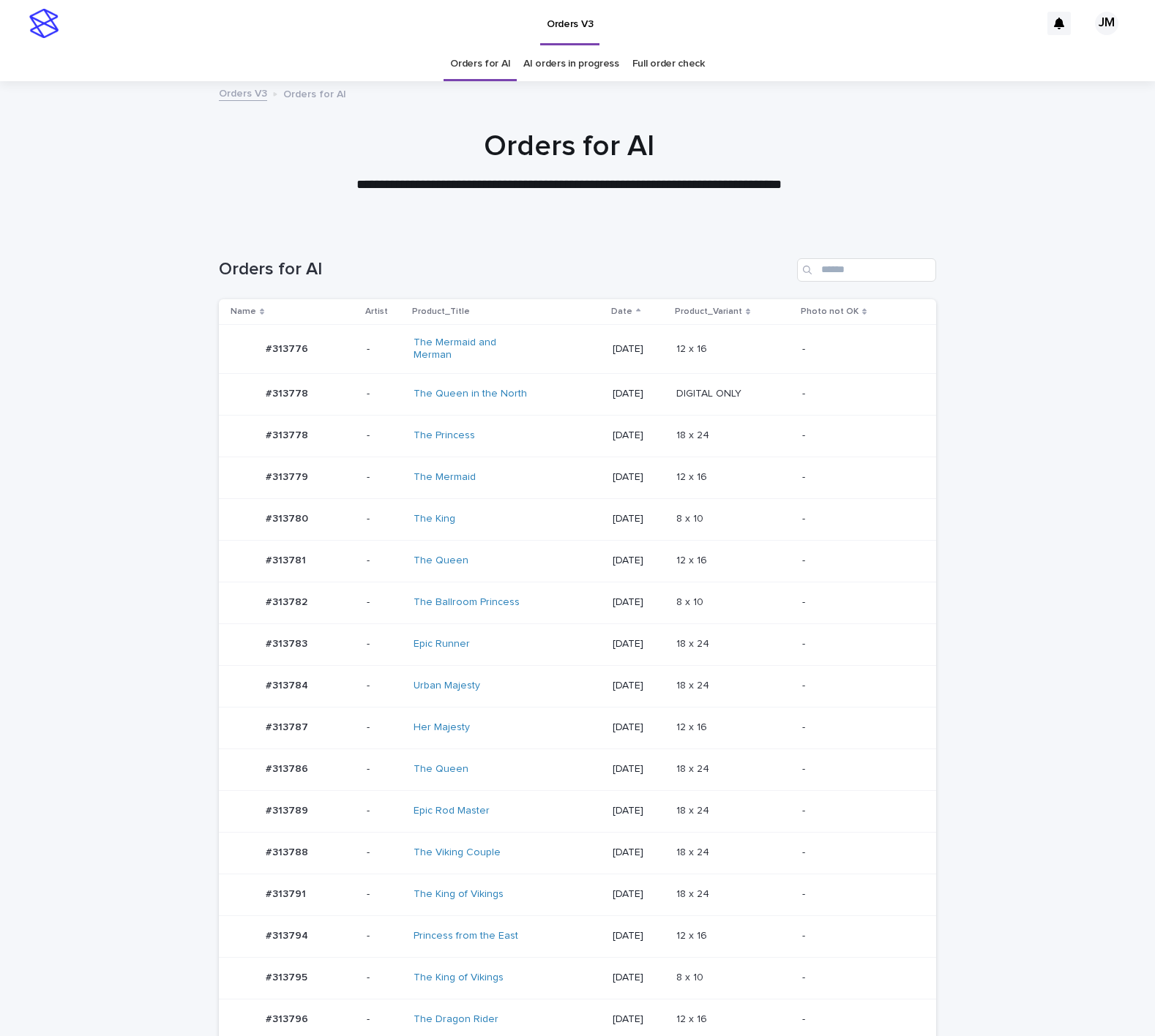
click at [527, 894] on div "The King of Vikings" at bounding box center [506, 895] width 187 height 24
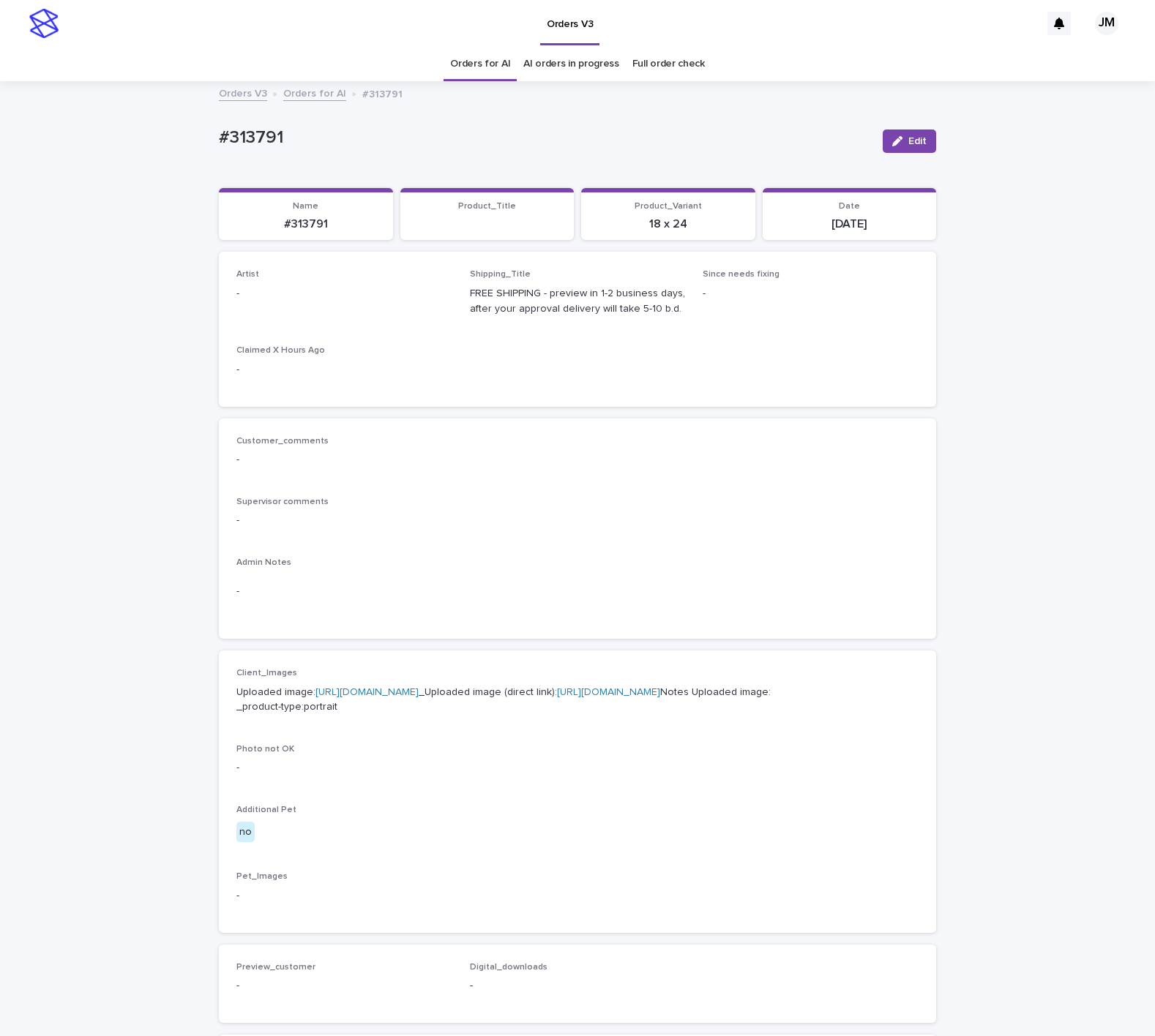
drag, startPoint x: 903, startPoint y: 135, endPoint x: 268, endPoint y: 271, distance: 649.4
click at [895, 141] on button "Edit" at bounding box center [909, 141] width 53 height 23
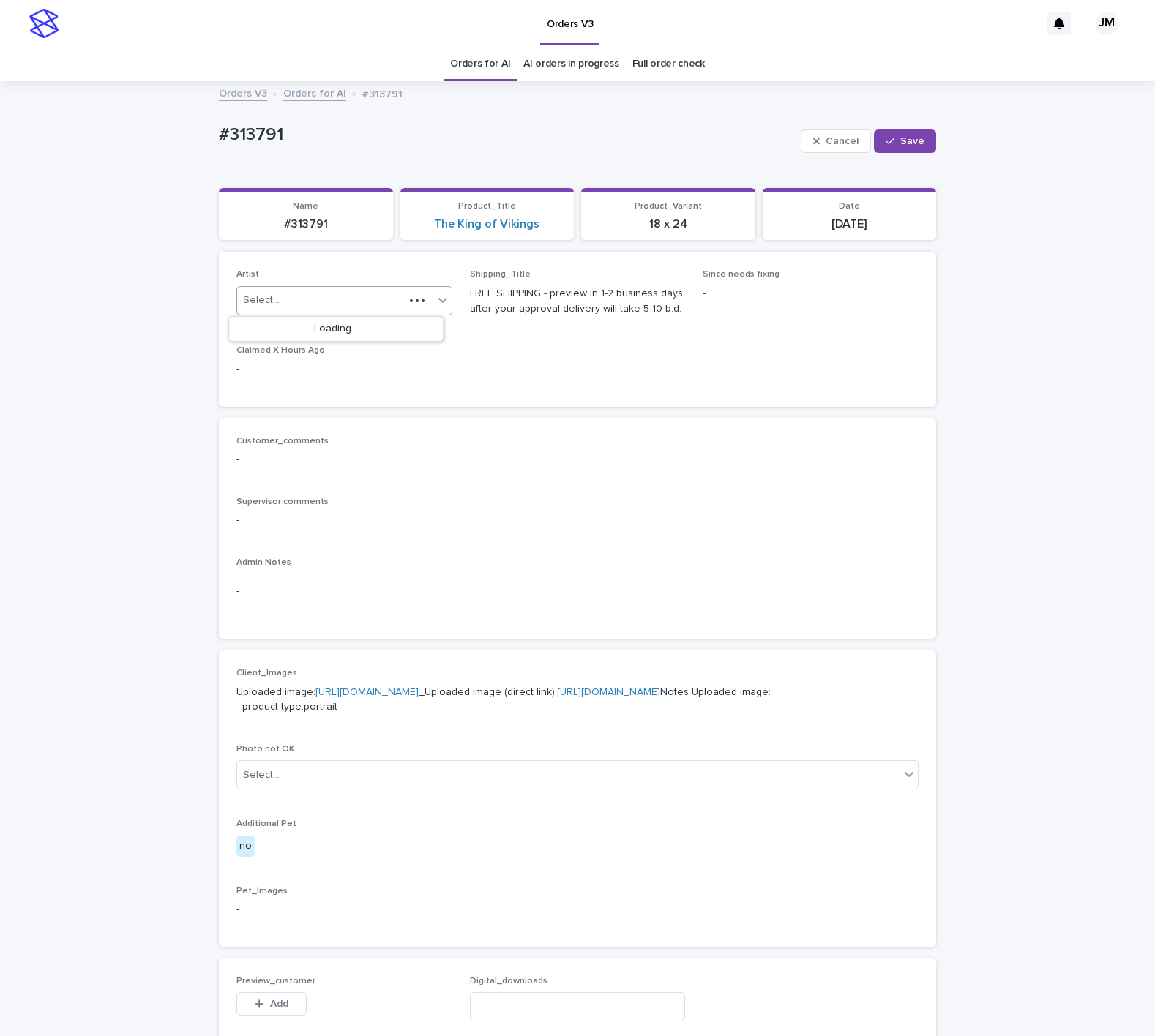
drag, startPoint x: 288, startPoint y: 303, endPoint x: 275, endPoint y: 314, distance: 17.0
click at [286, 303] on div "Select..." at bounding box center [321, 301] width 167 height 24
type input "******"
click at [340, 334] on div "JohnMichael" at bounding box center [336, 330] width 215 height 26
drag, startPoint x: 887, startPoint y: 141, endPoint x: 610, endPoint y: 0, distance: 310.8
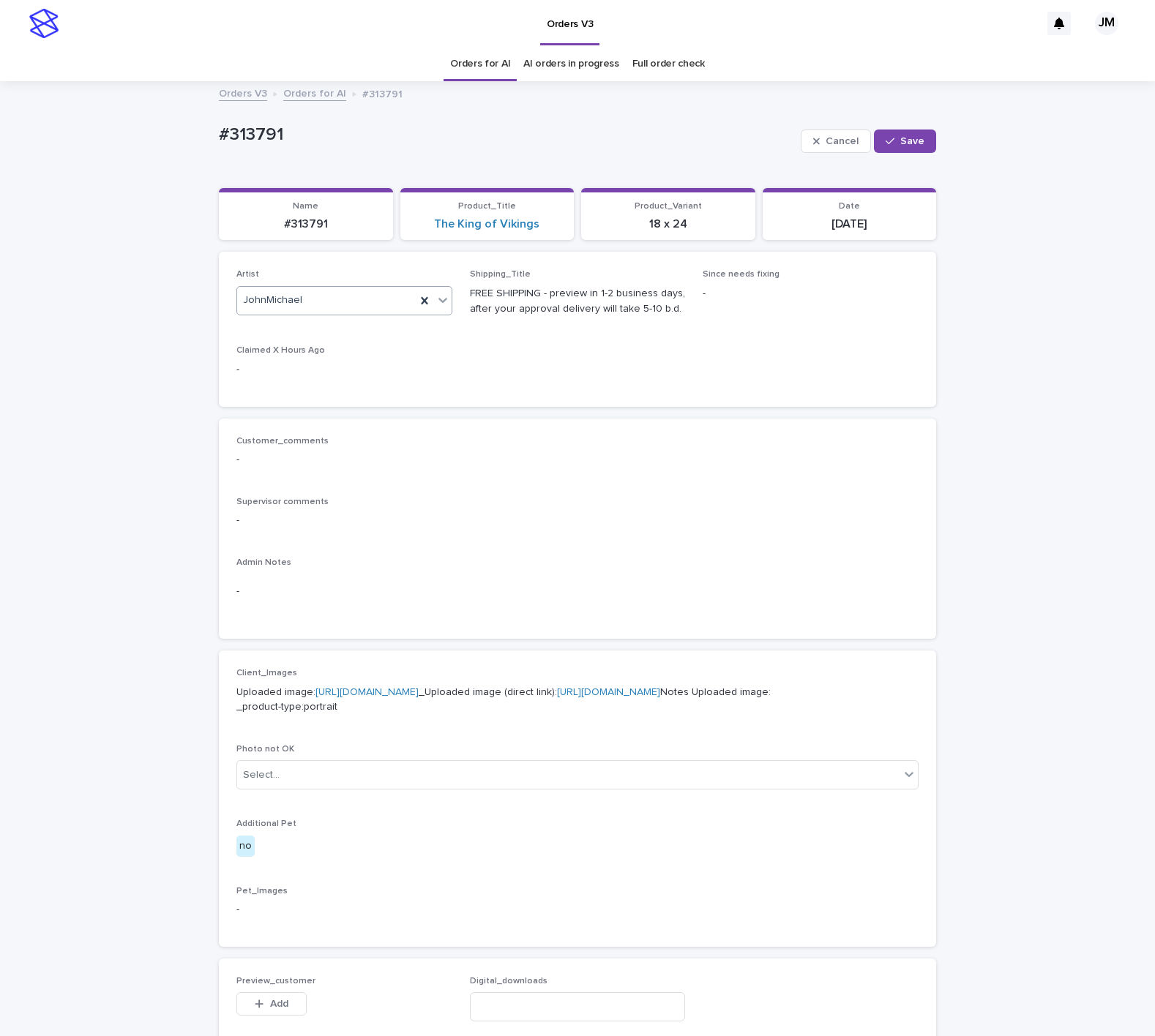
click at [886, 141] on div "button" at bounding box center [893, 141] width 14 height 10
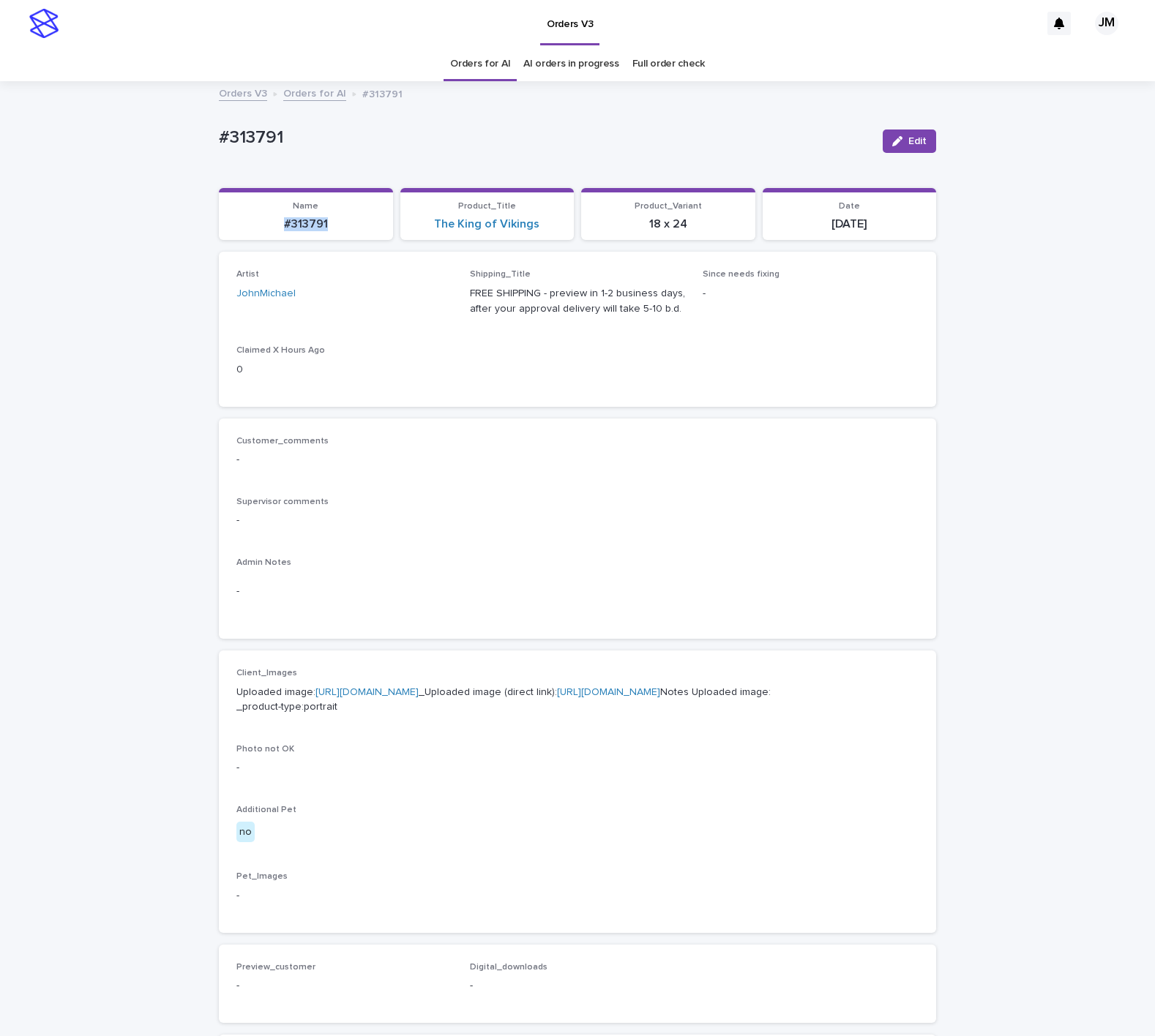
drag, startPoint x: 294, startPoint y: 229, endPoint x: 270, endPoint y: 229, distance: 24.0
click at [270, 229] on p "#313791" at bounding box center [305, 223] width 157 height 14
copy p "#313791"
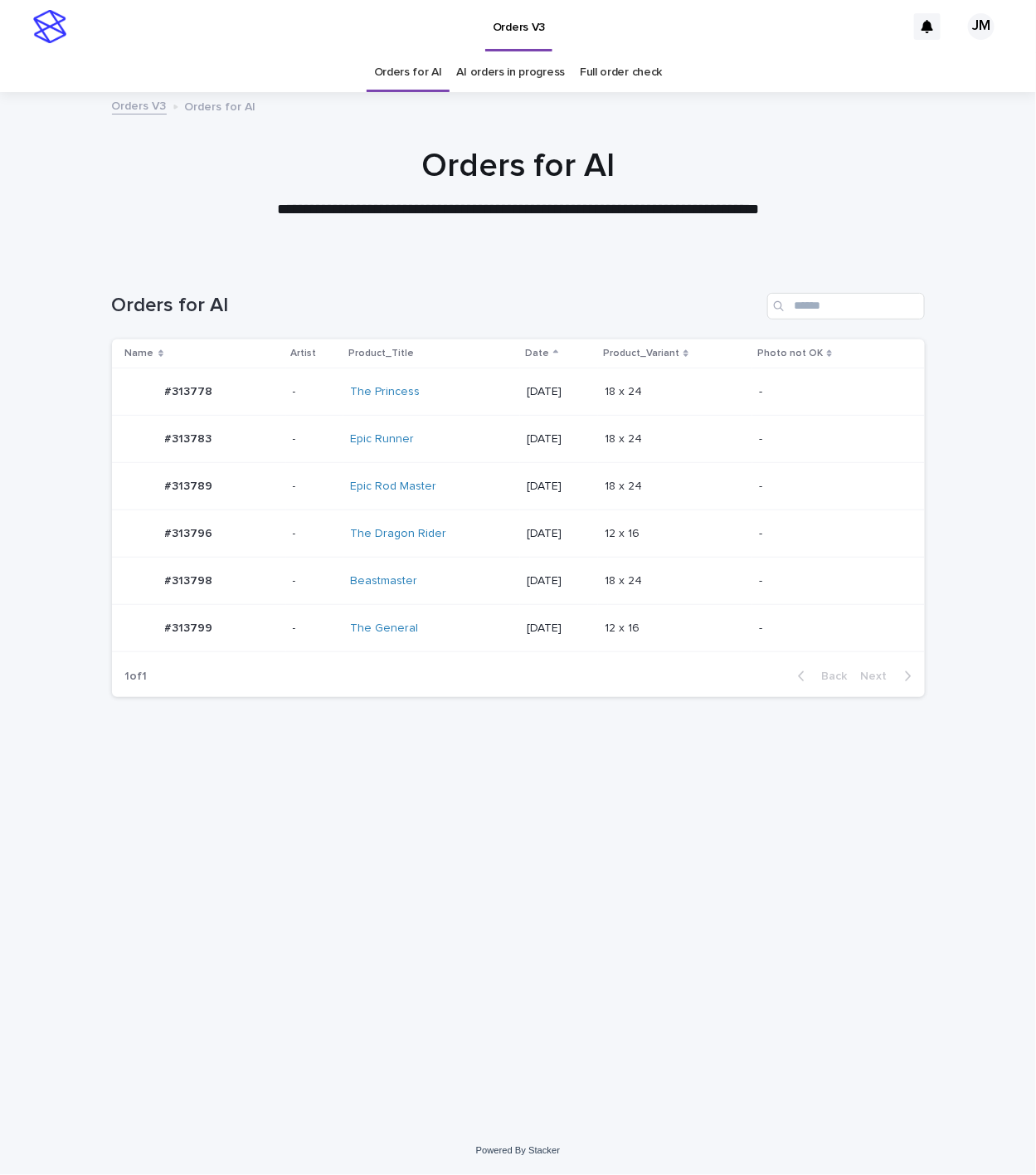
click at [456, 583] on div "Beastmaster" at bounding box center [419, 581] width 138 height 14
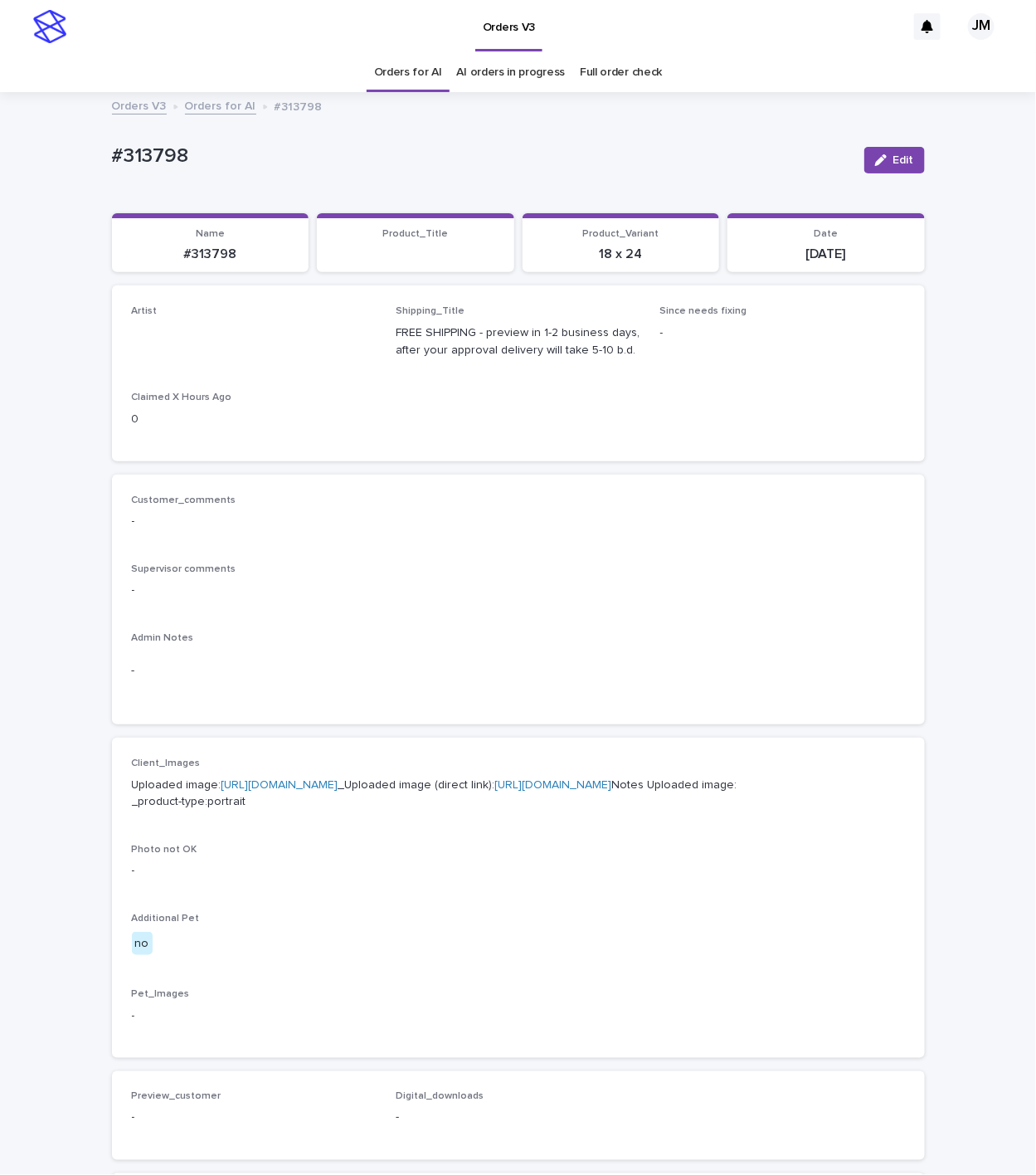
drag, startPoint x: 877, startPoint y: 153, endPoint x: 283, endPoint y: 321, distance: 617.3
click at [876, 154] on button "Edit" at bounding box center [895, 160] width 60 height 26
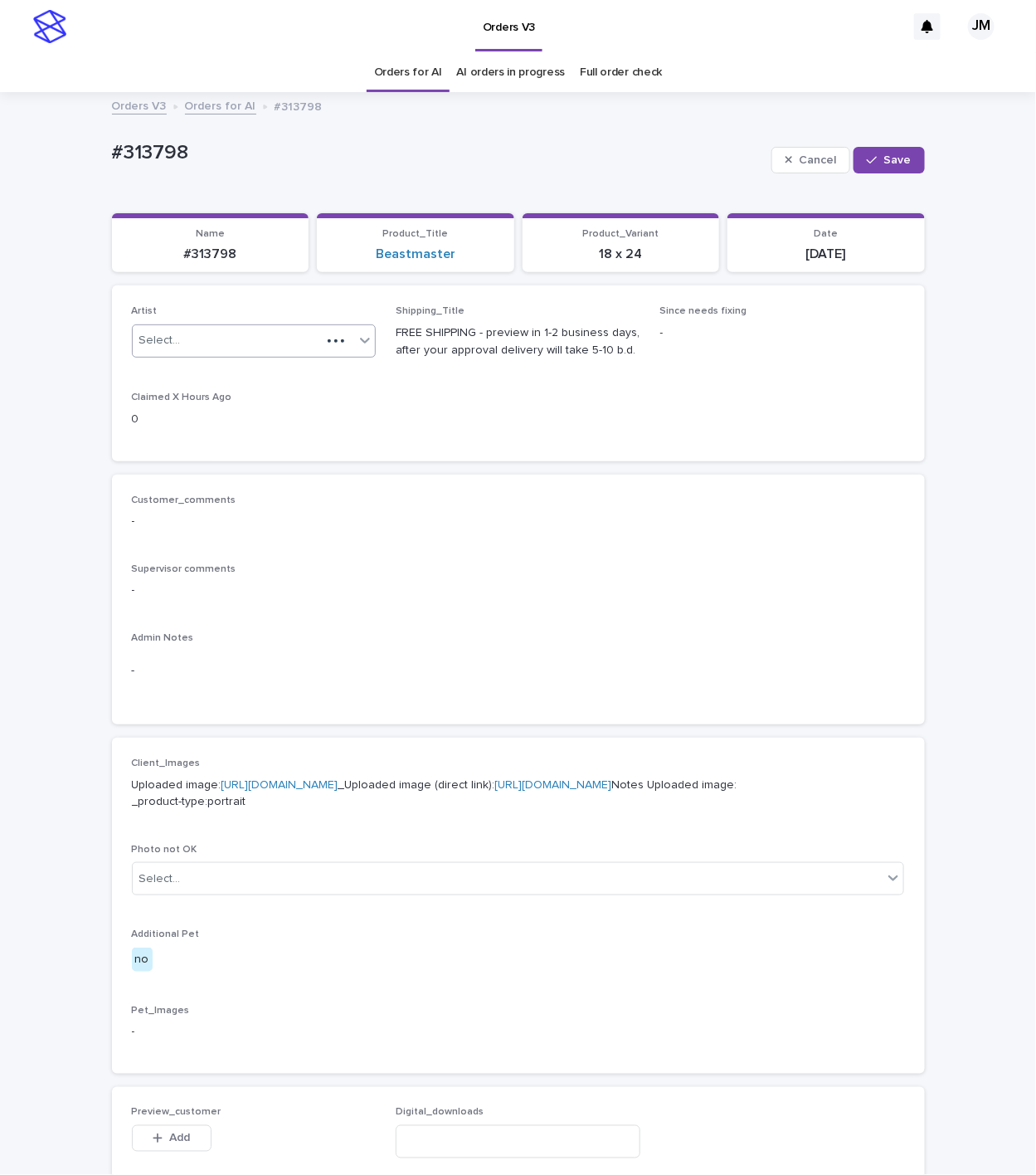
click at [239, 344] on div "Select..." at bounding box center [228, 341] width 190 height 27
type input "******"
click at [234, 386] on div "JohnMichael" at bounding box center [244, 374] width 243 height 29
click at [867, 160] on icon "button" at bounding box center [871, 160] width 10 height 12
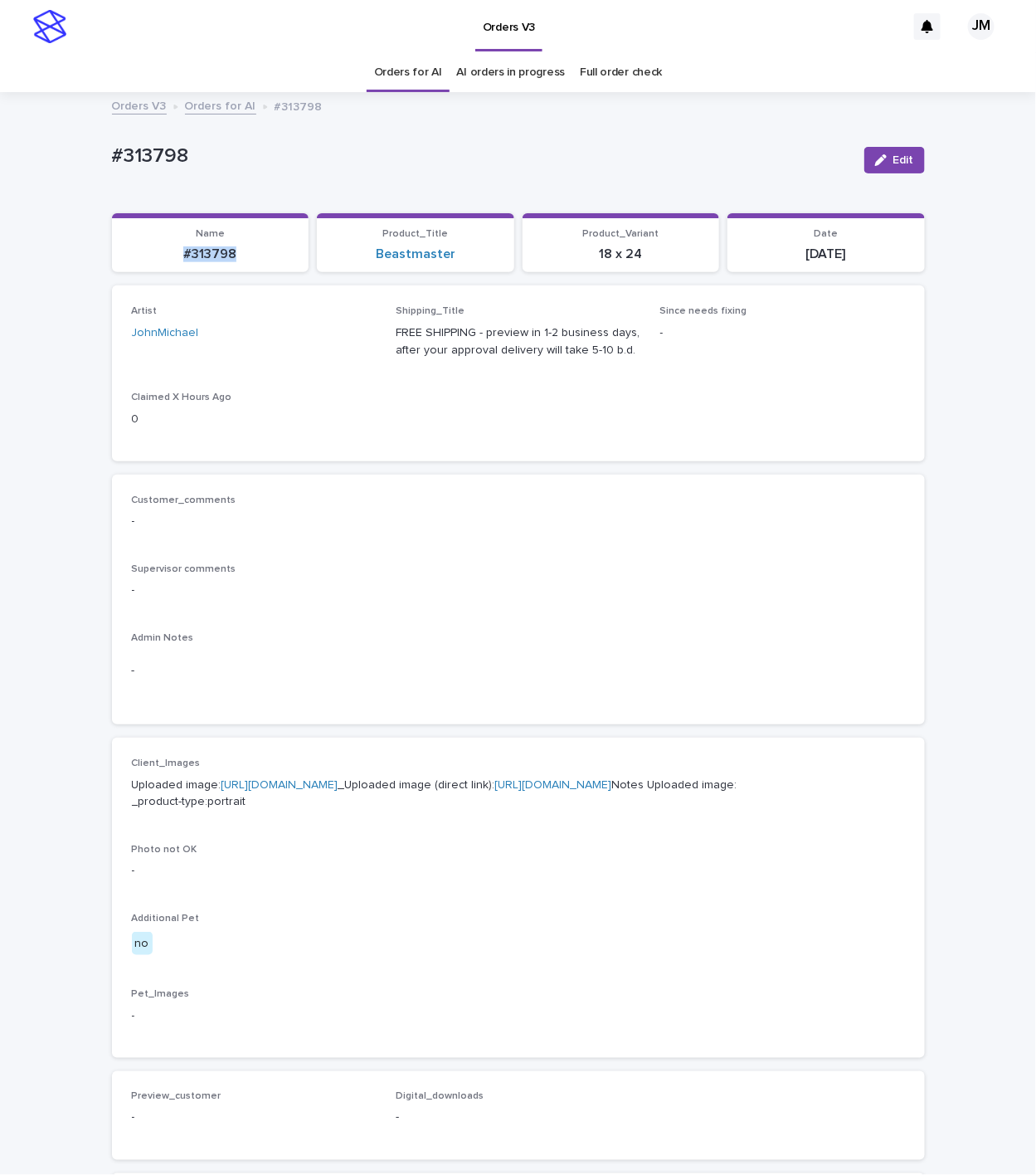
drag, startPoint x: 234, startPoint y: 254, endPoint x: 171, endPoint y: 262, distance: 63.5
click at [168, 257] on p "#313798" at bounding box center [210, 253] width 178 height 15
copy p "#313798"
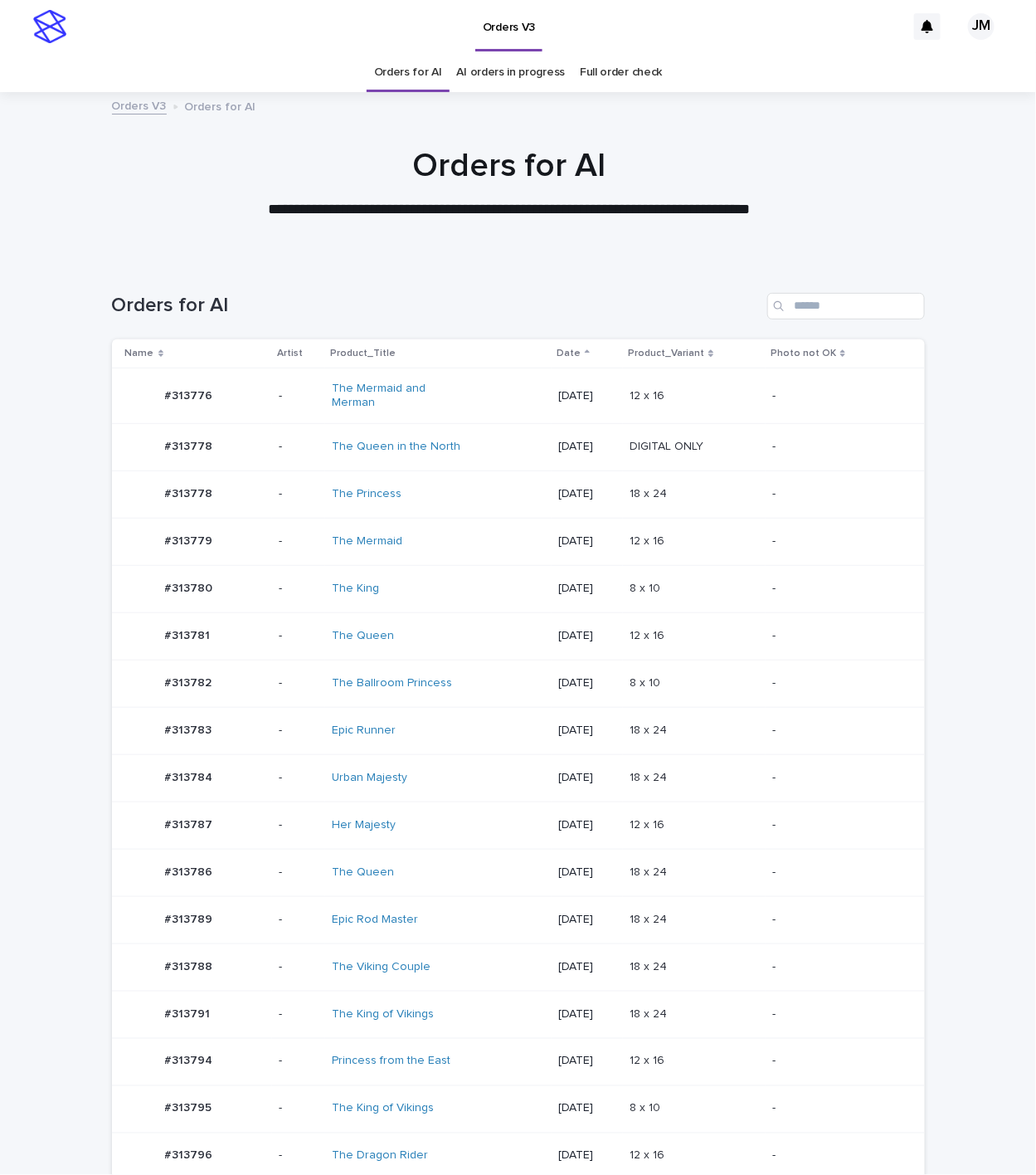
click at [474, 957] on div "The Viking Couple" at bounding box center [437, 967] width 212 height 27
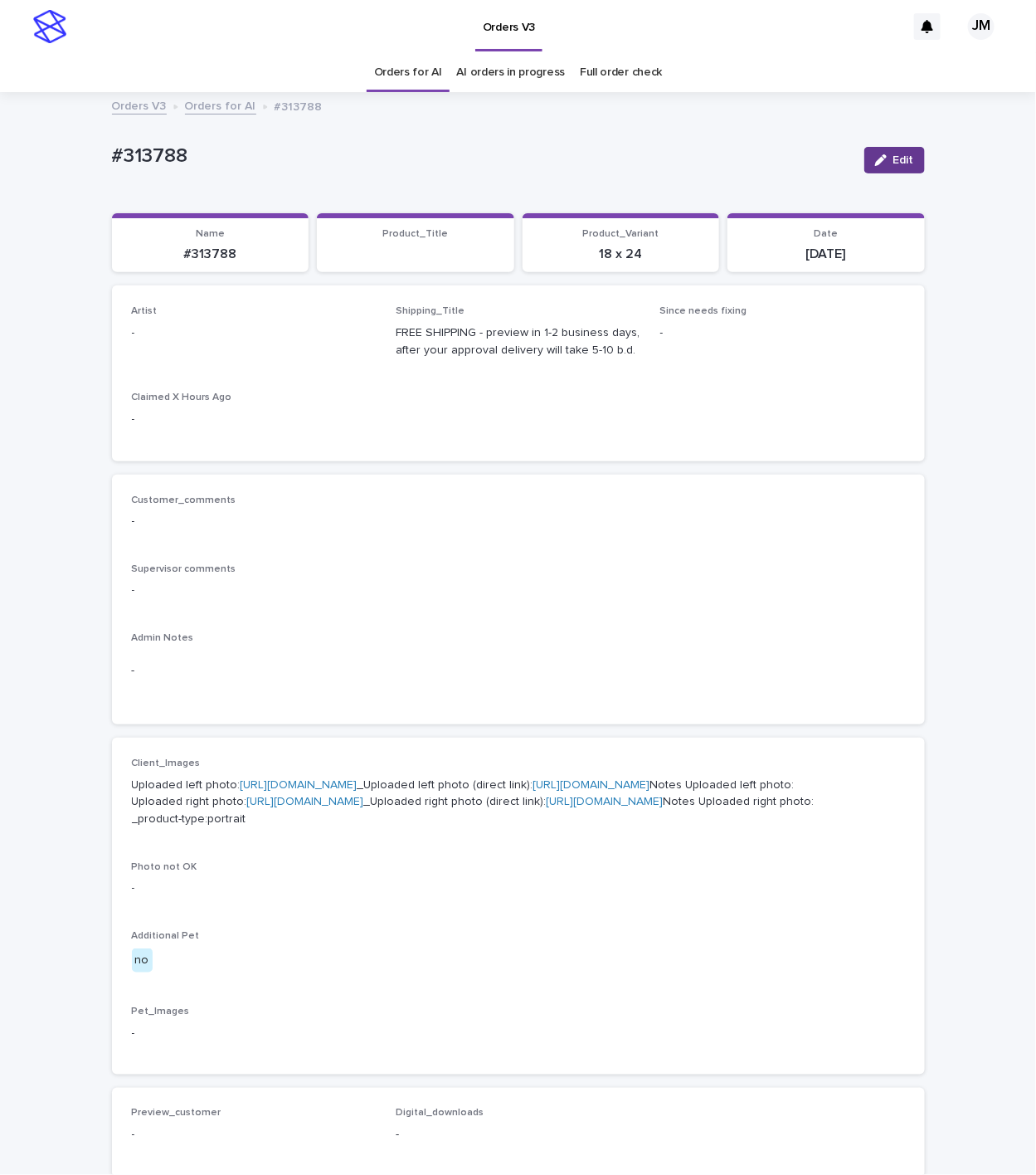
click at [877, 164] on icon "button" at bounding box center [881, 160] width 12 height 12
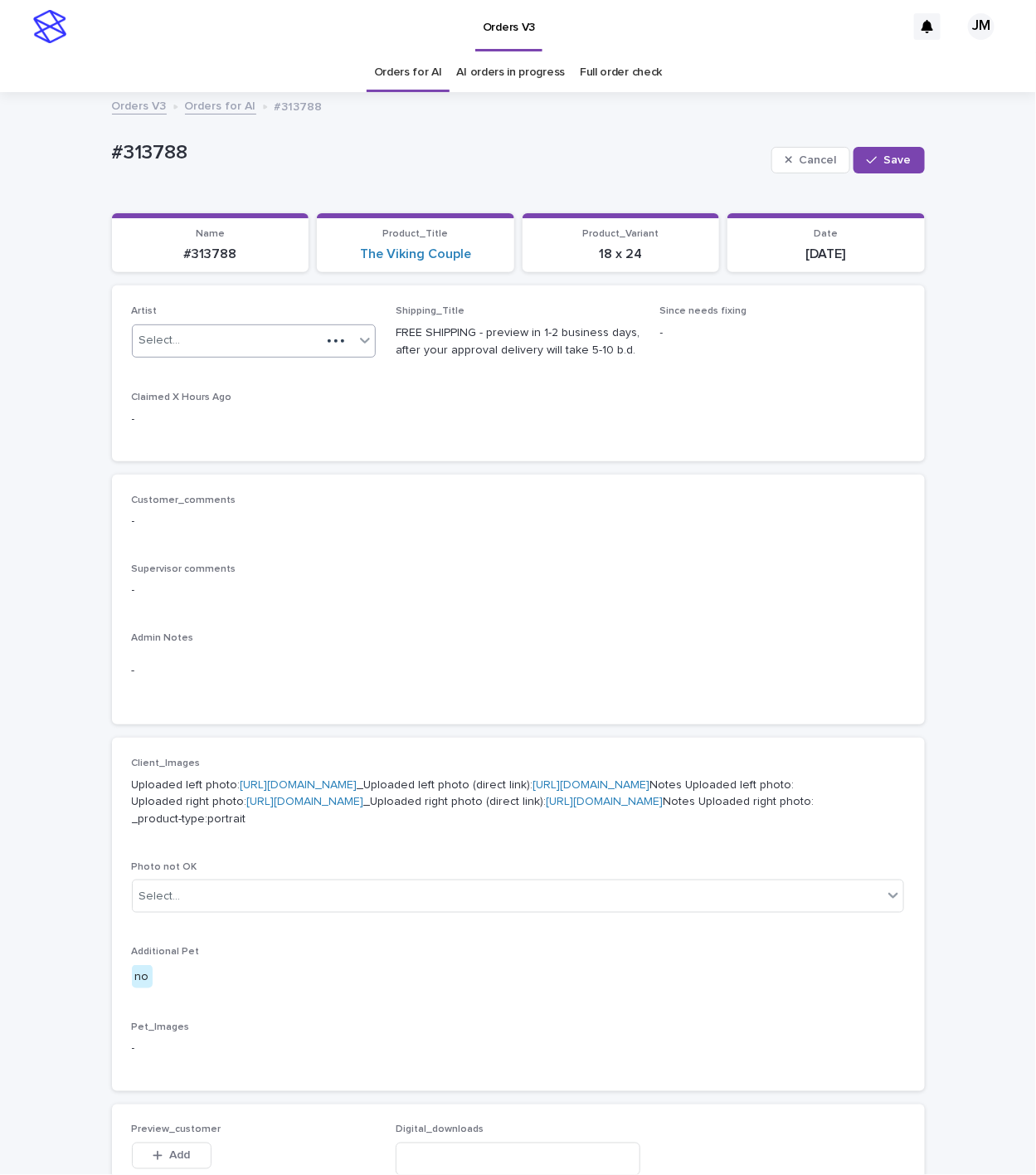
click at [294, 335] on div "Select..." at bounding box center [228, 341] width 190 height 27
type input "******"
click at [331, 378] on div "JohnMichael" at bounding box center [244, 374] width 243 height 29
click at [872, 160] on div "button" at bounding box center [875, 160] width 16 height 12
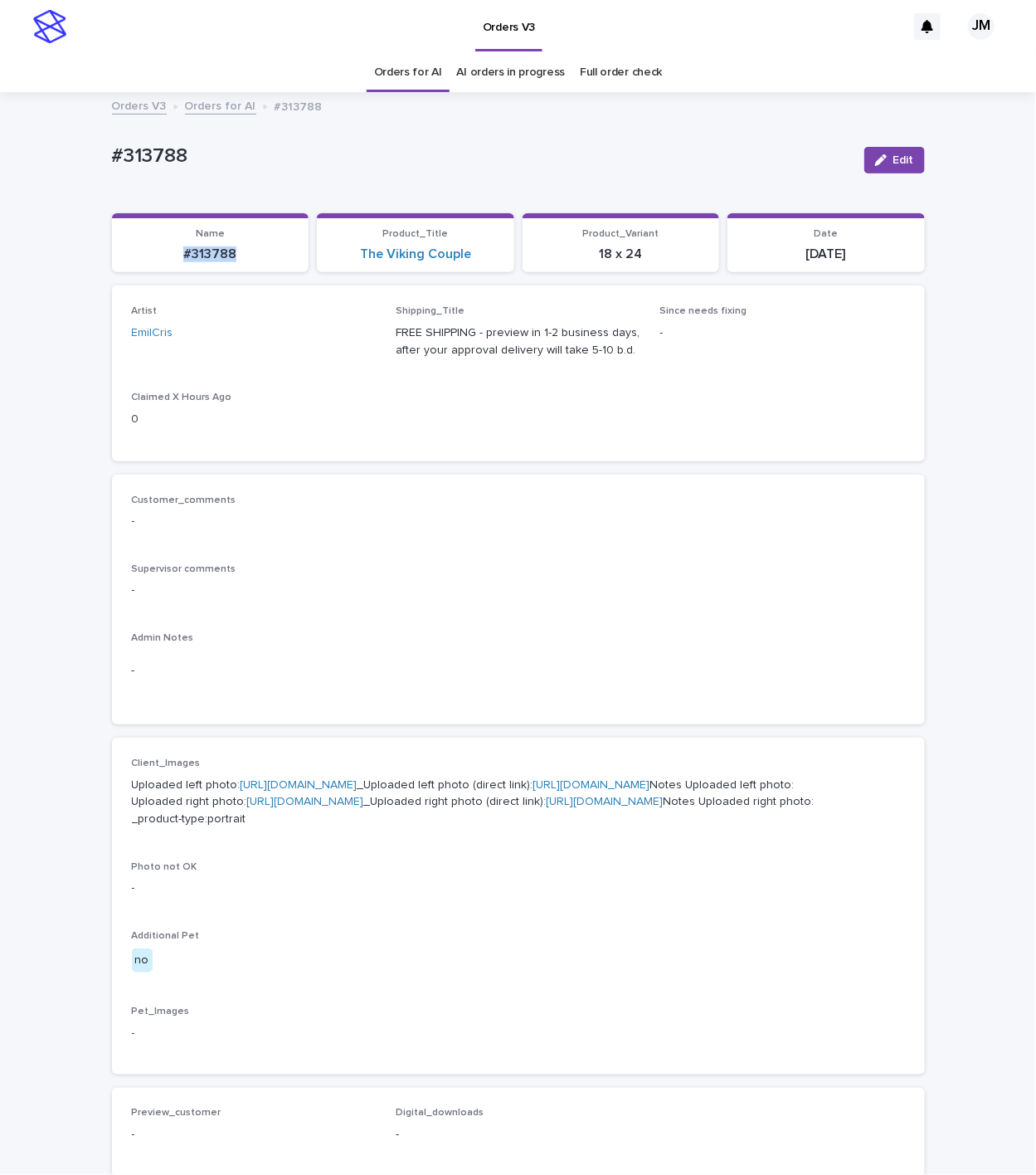
drag, startPoint x: 231, startPoint y: 254, endPoint x: 187, endPoint y: 263, distance: 44.9
click at [128, 257] on p "#313788" at bounding box center [210, 253] width 178 height 15
copy p "#313788"
